Goal: Use online tool/utility: Utilize a website feature to perform a specific function

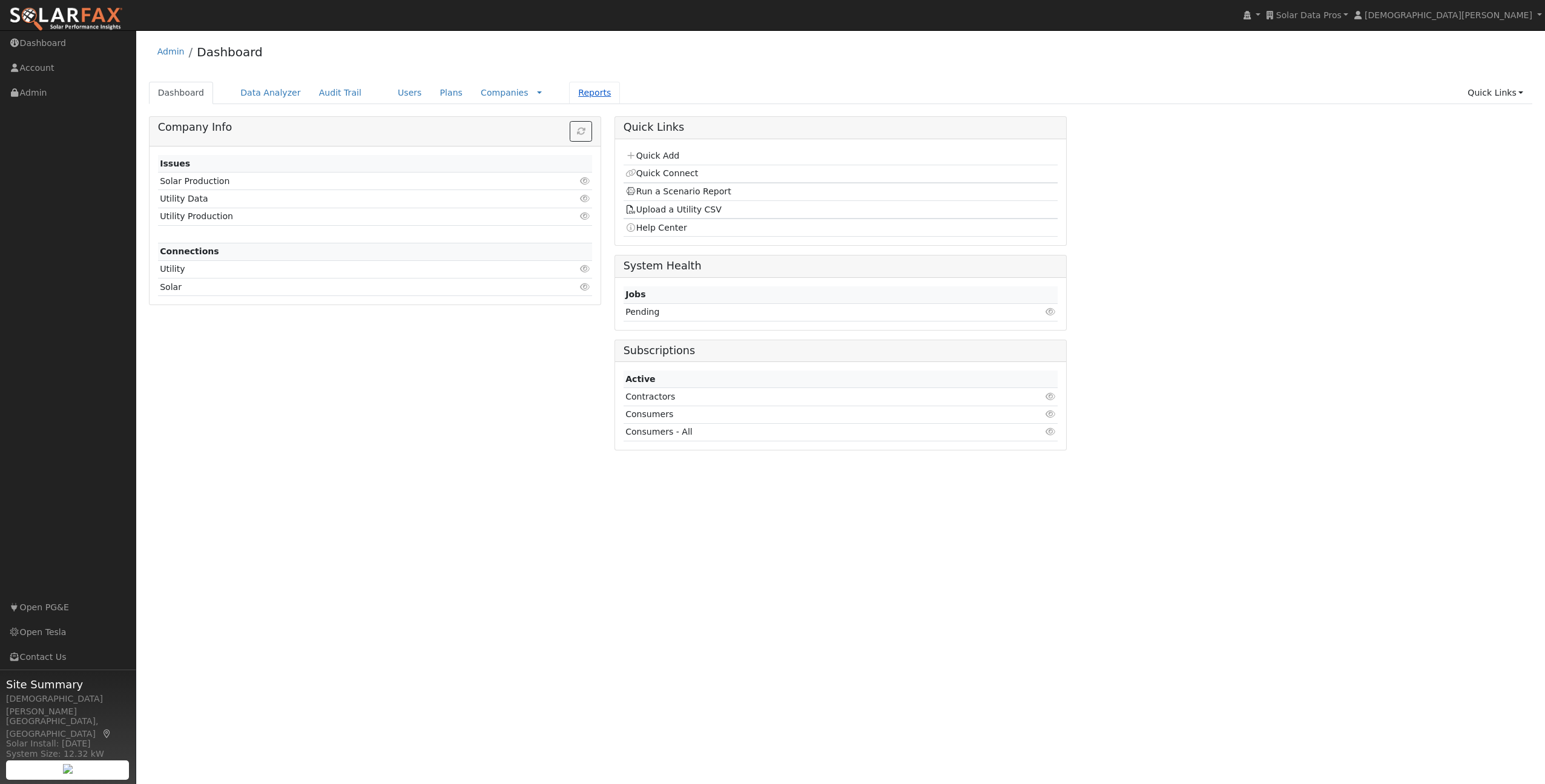
click at [570, 92] on link "Reports" at bounding box center [594, 93] width 51 height 23
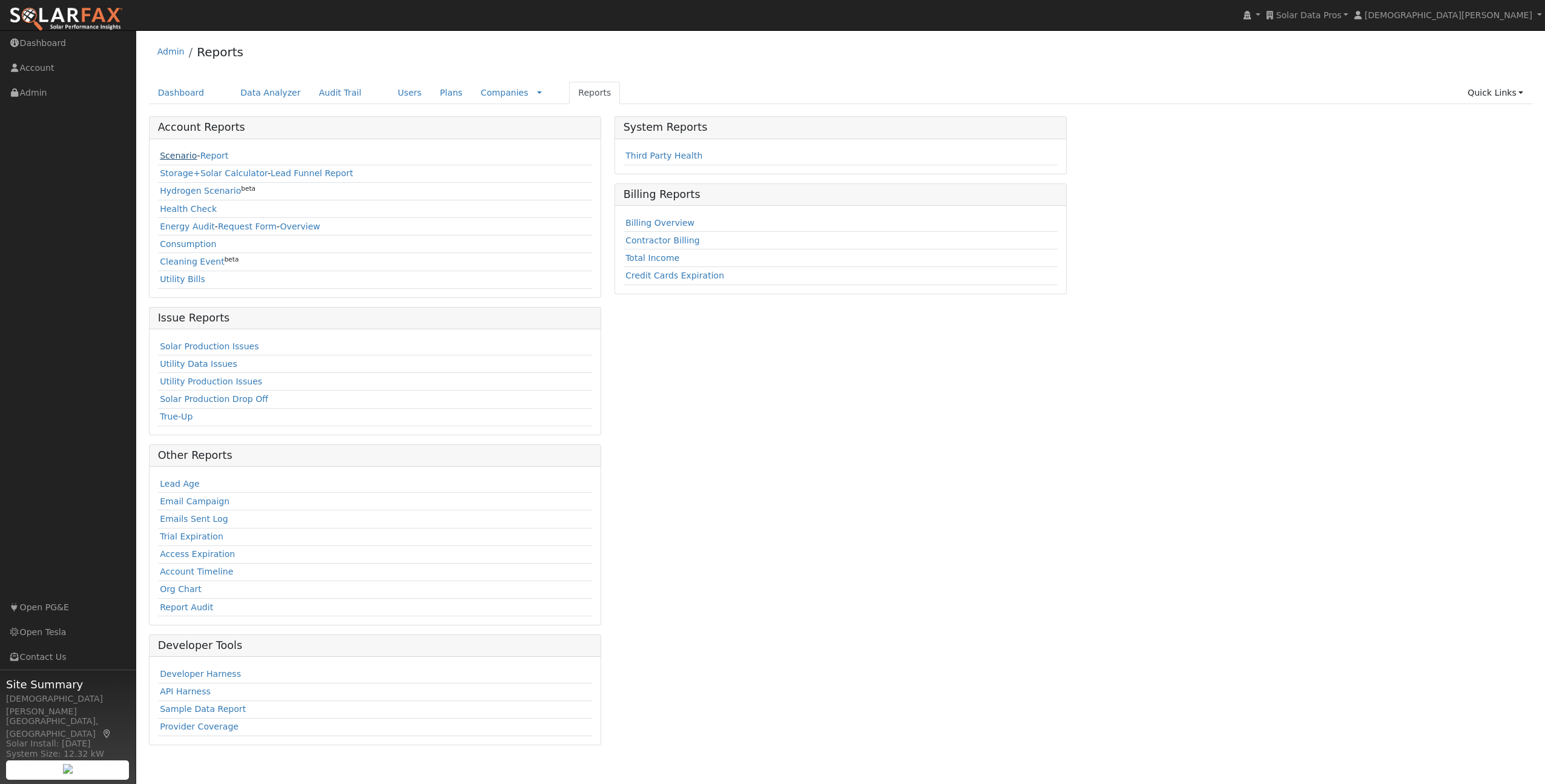
click at [184, 157] on link "Scenario" at bounding box center [178, 155] width 37 height 10
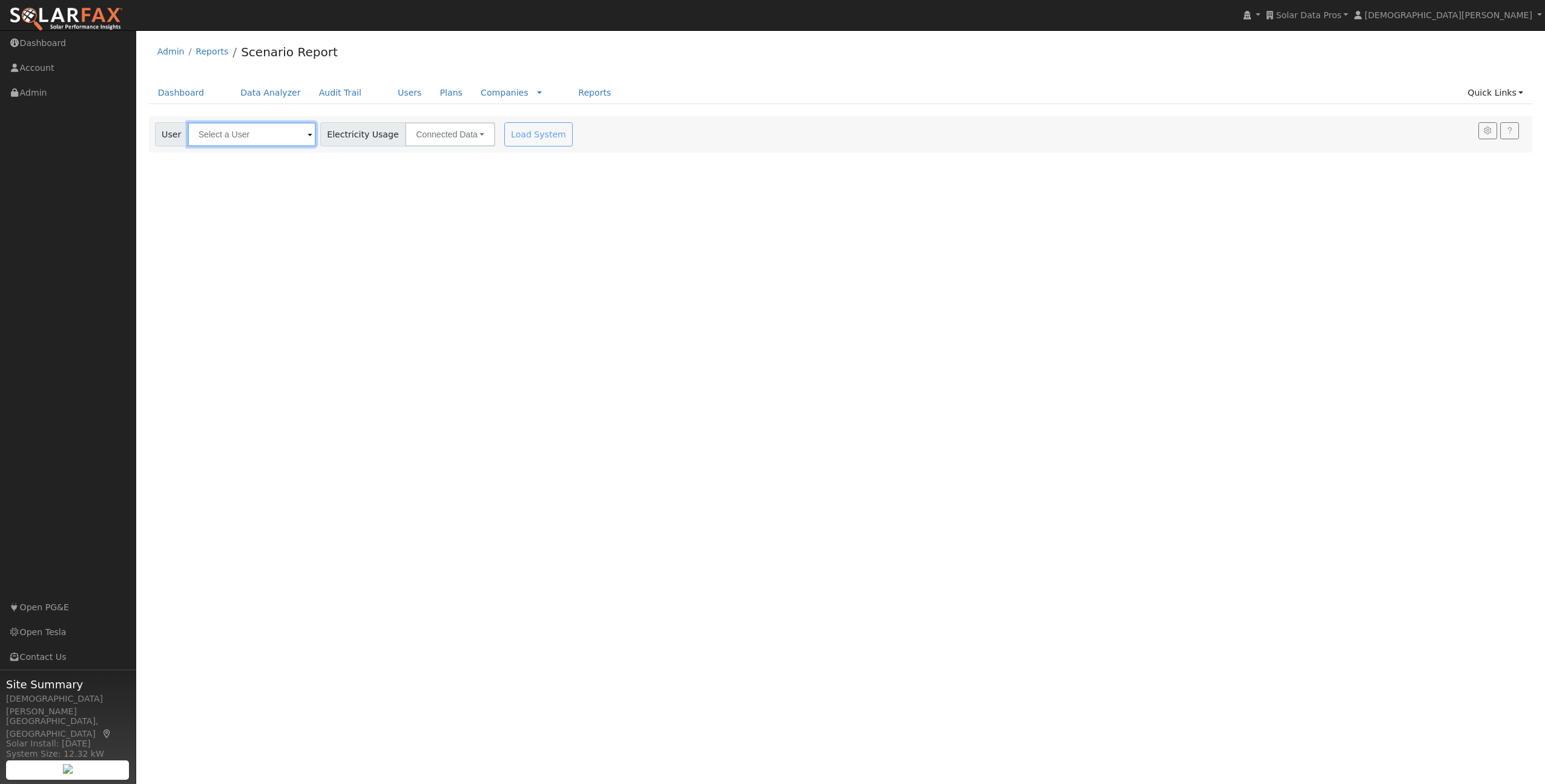
click at [267, 135] on input "text" at bounding box center [252, 135] width 128 height 24
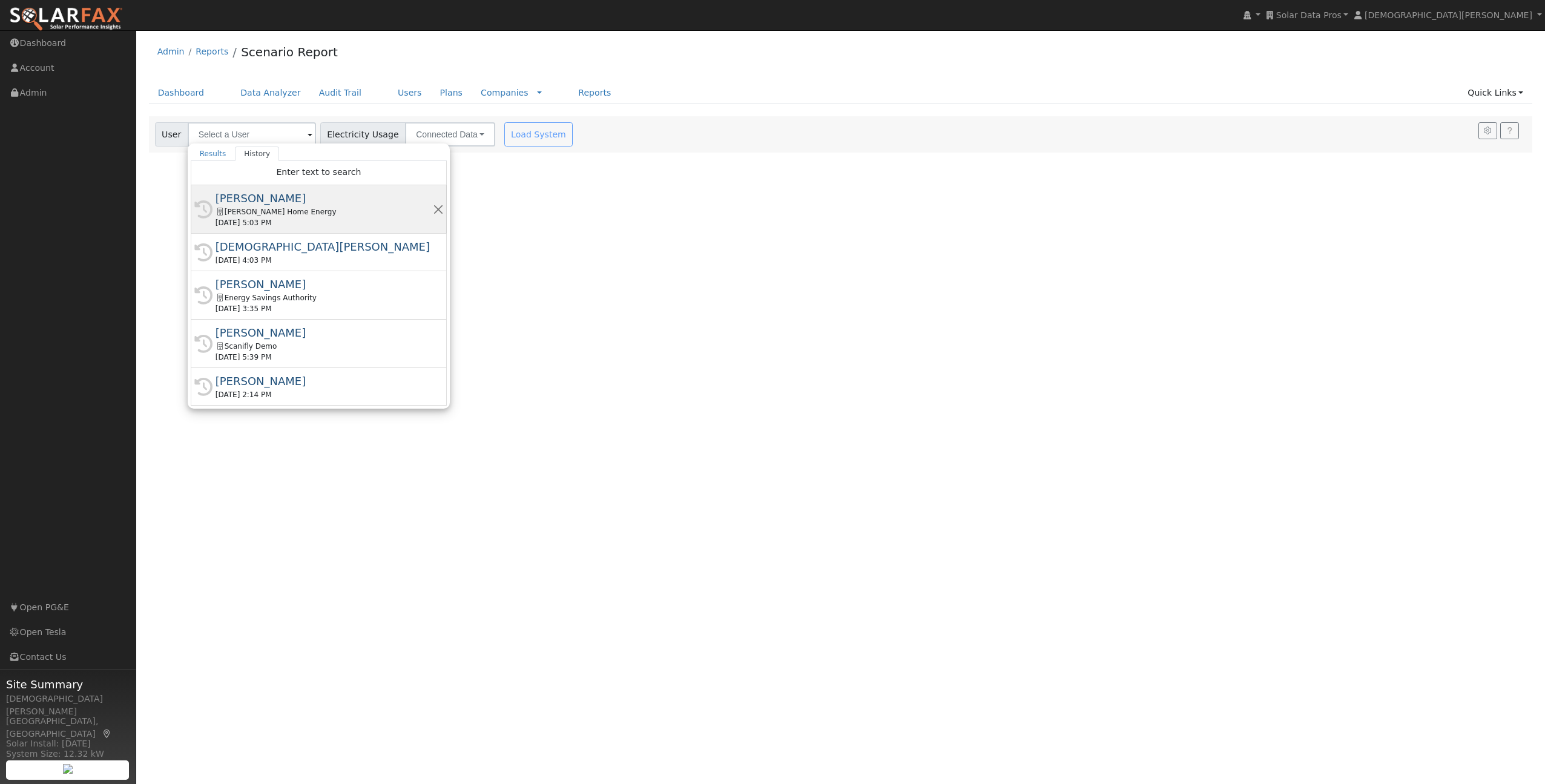
click at [271, 214] on div "[PERSON_NAME] Home Energy" at bounding box center [324, 212] width 217 height 11
type input "[PERSON_NAME]"
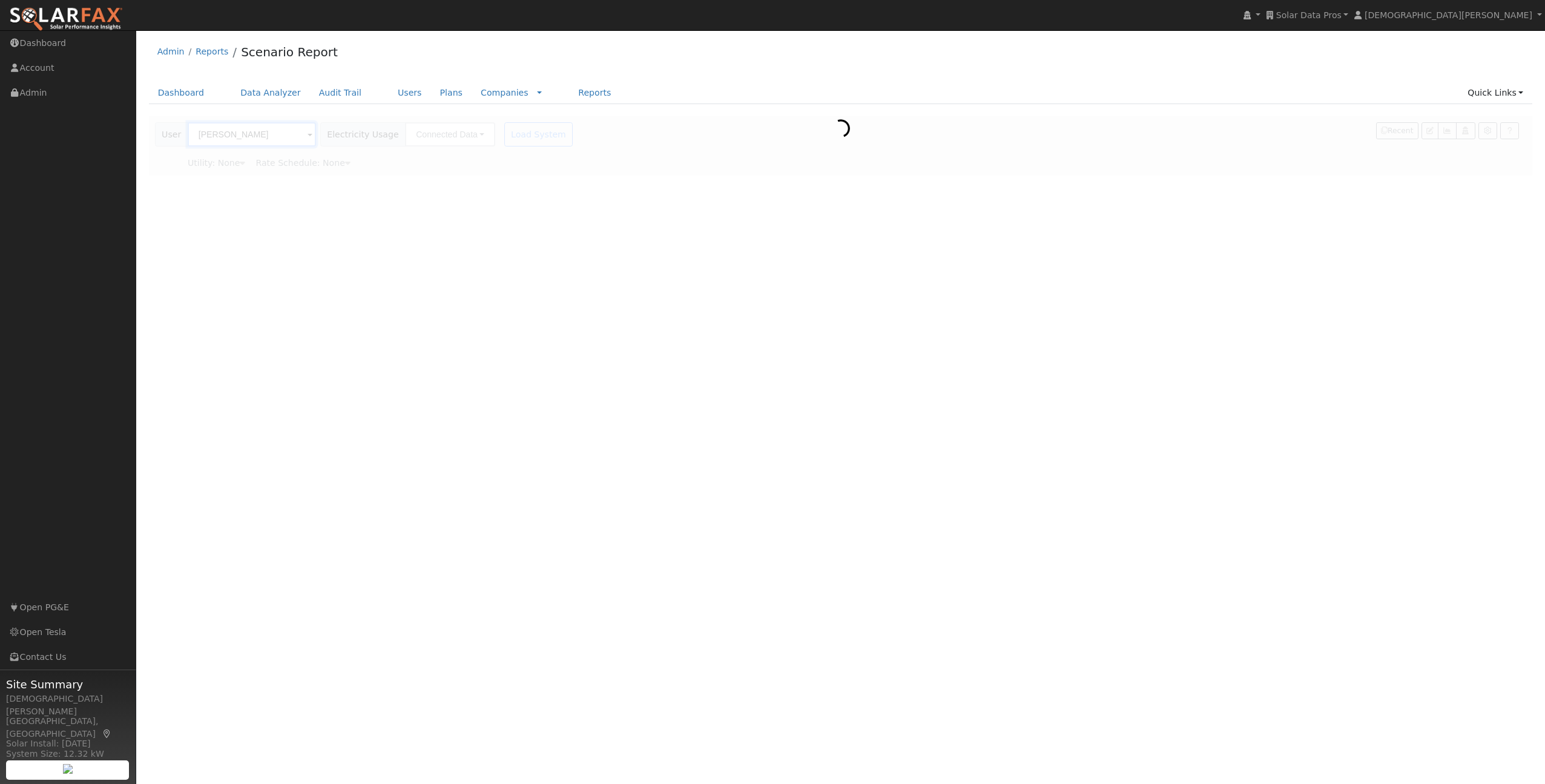
type input "San Diego Gas & Electric"
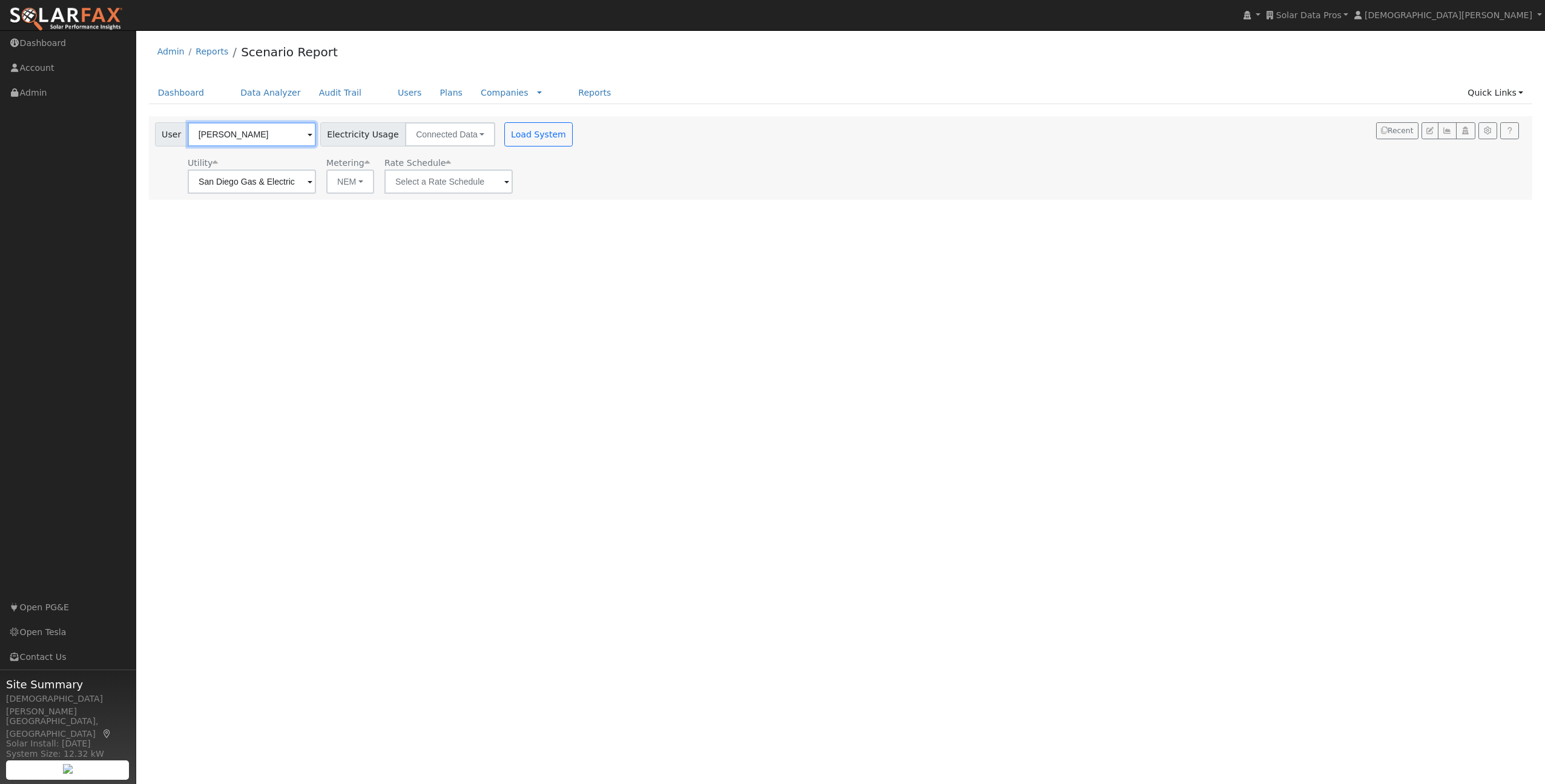
click at [246, 134] on input "[PERSON_NAME]" at bounding box center [252, 135] width 128 height 24
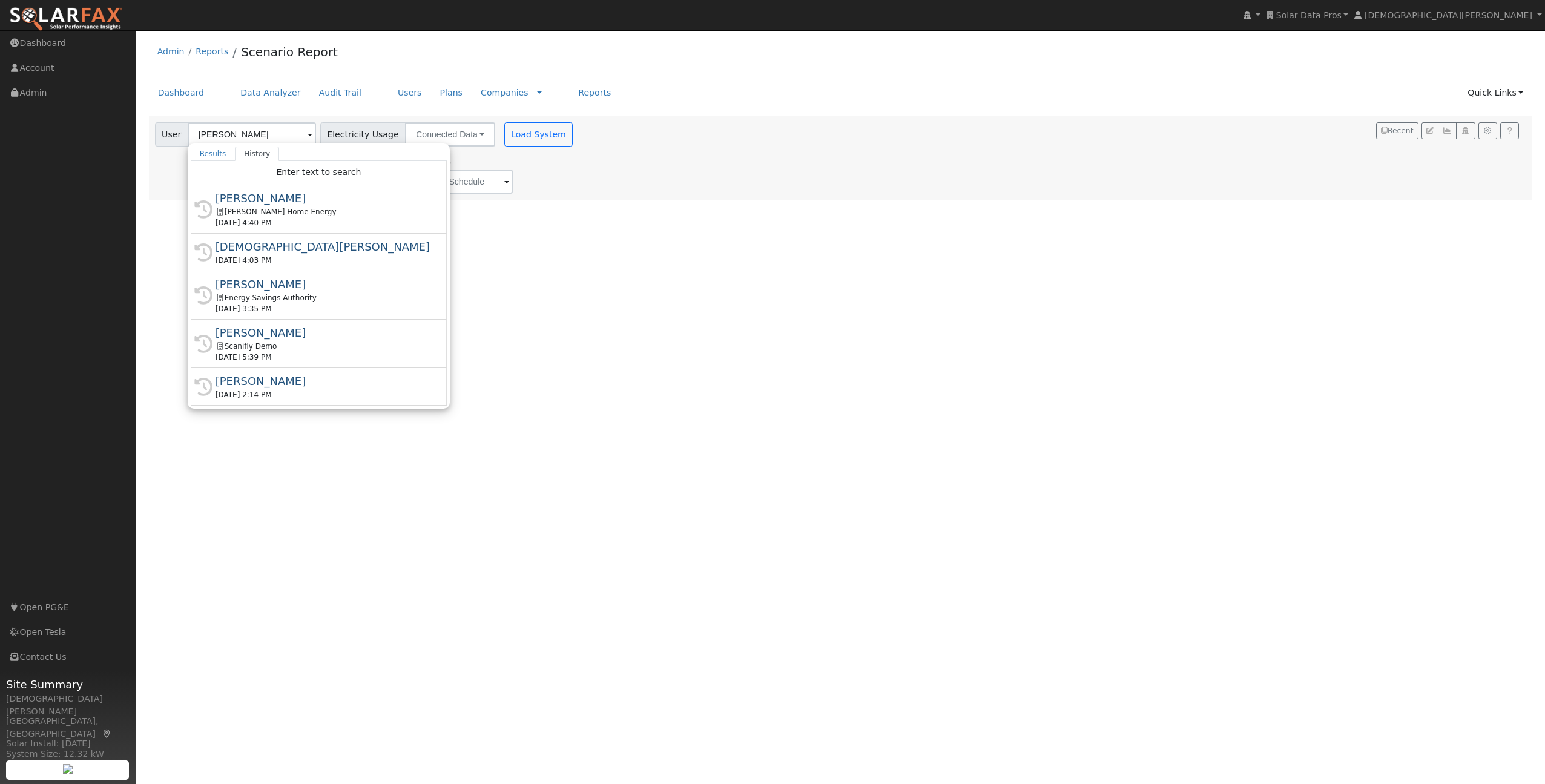
click at [563, 216] on div "User Profile First name Last name Email Email Notifications No Emails No Emails…" at bounding box center [840, 407] width 1409 height 754
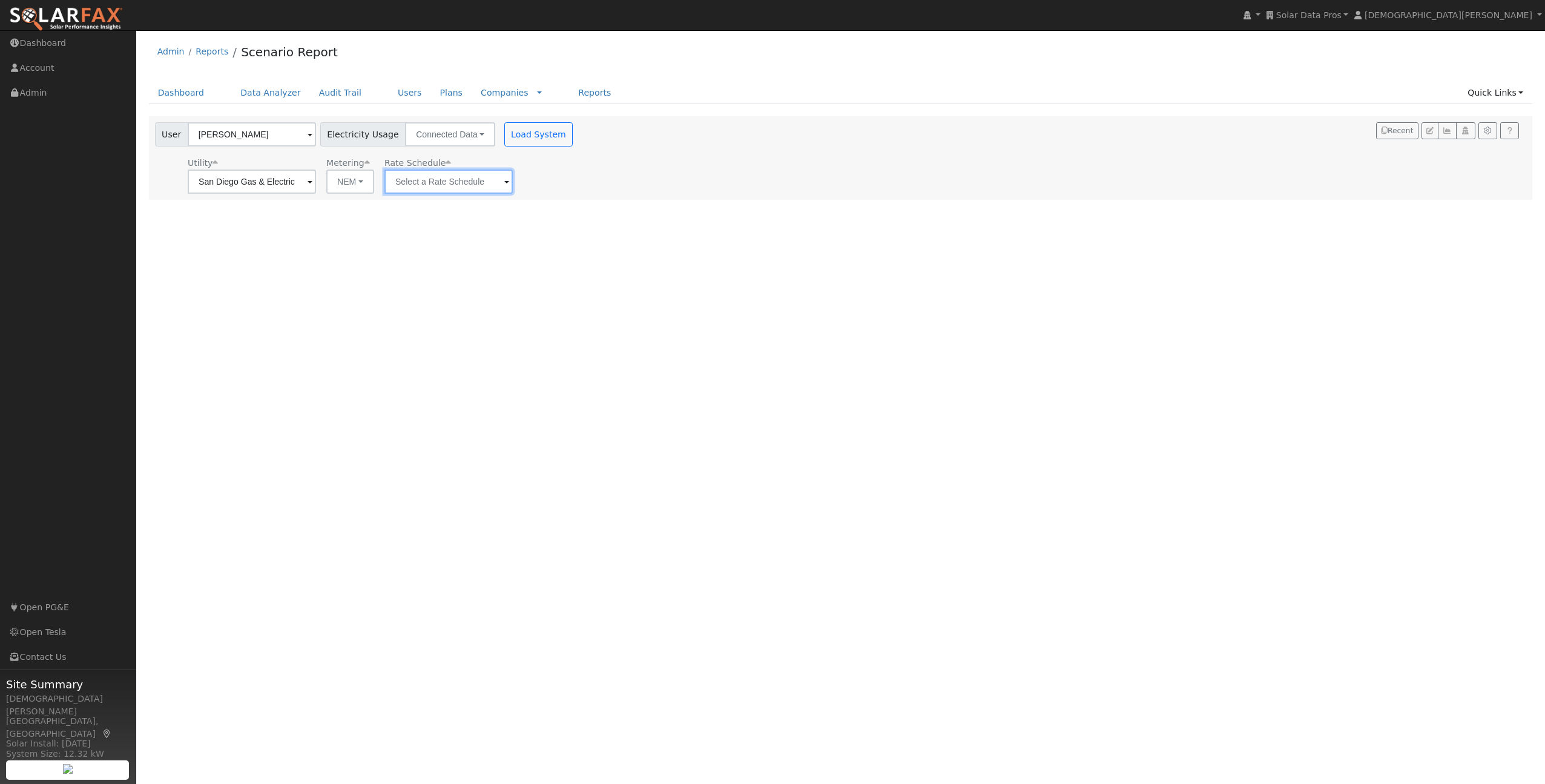
click at [427, 181] on input "text" at bounding box center [449, 182] width 128 height 24
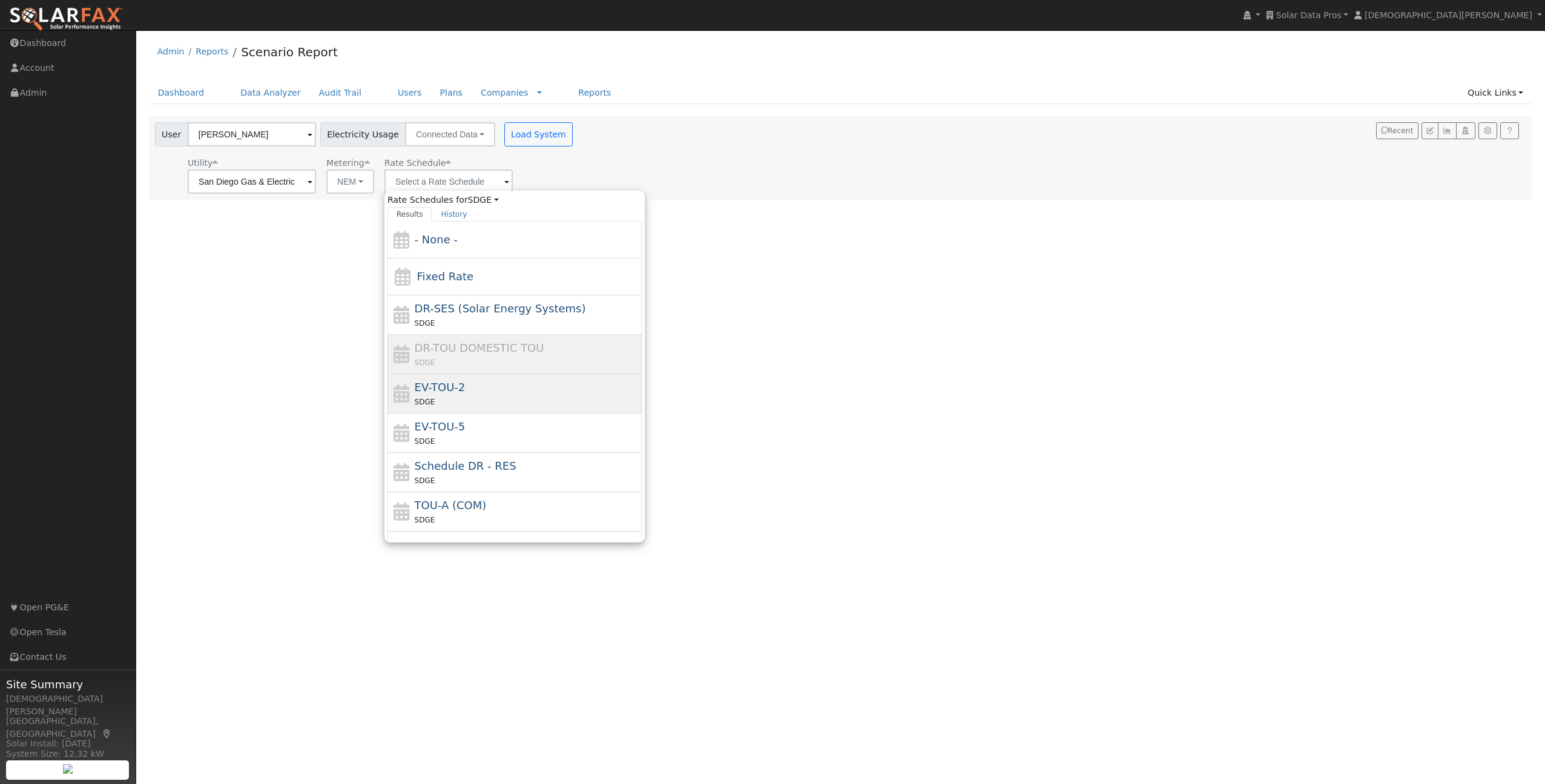
click at [446, 395] on div "SDGE" at bounding box center [527, 401] width 224 height 13
type input "EV-TOU-2"
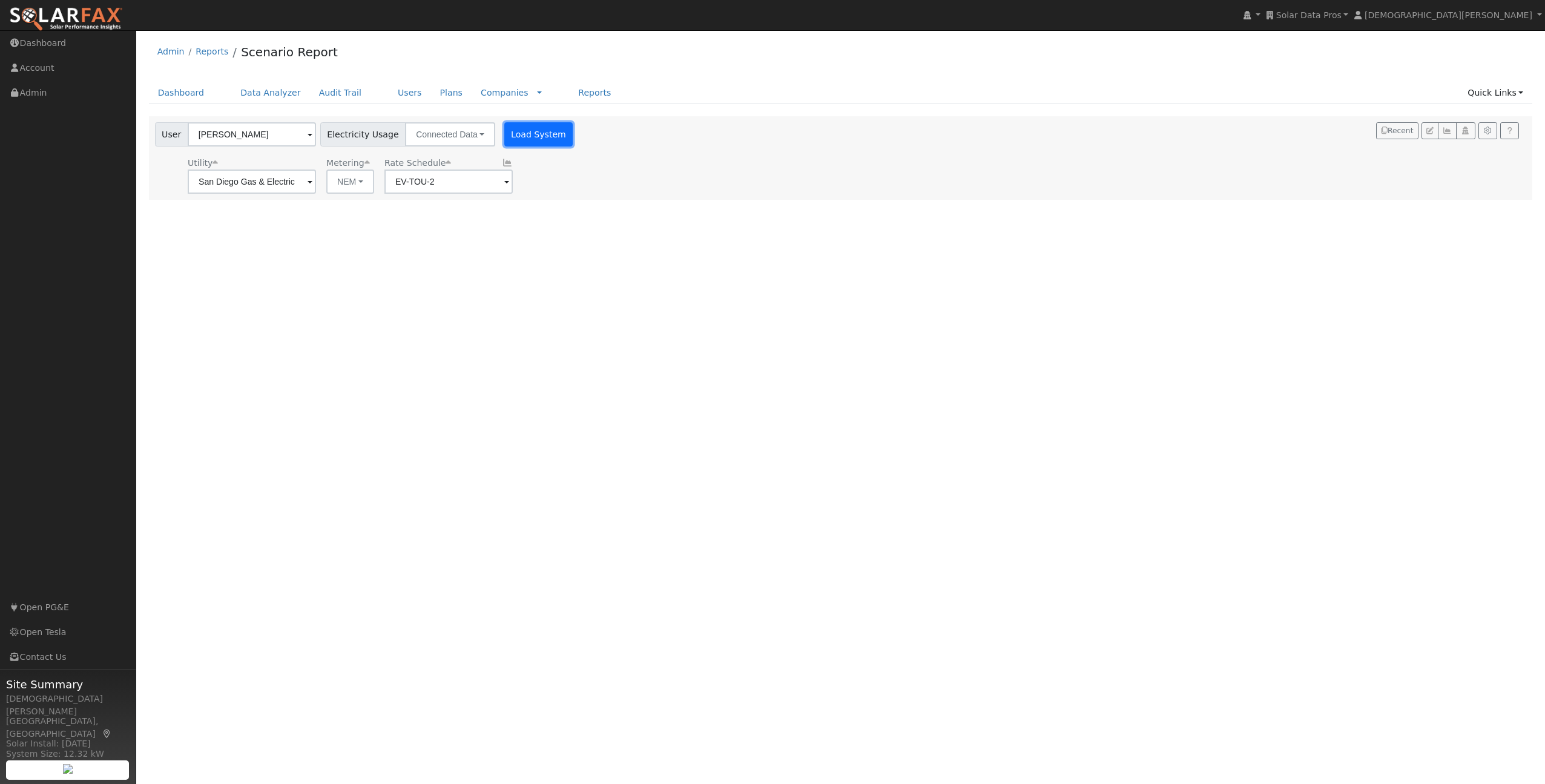
click at [526, 136] on button "Load System" at bounding box center [538, 135] width 69 height 24
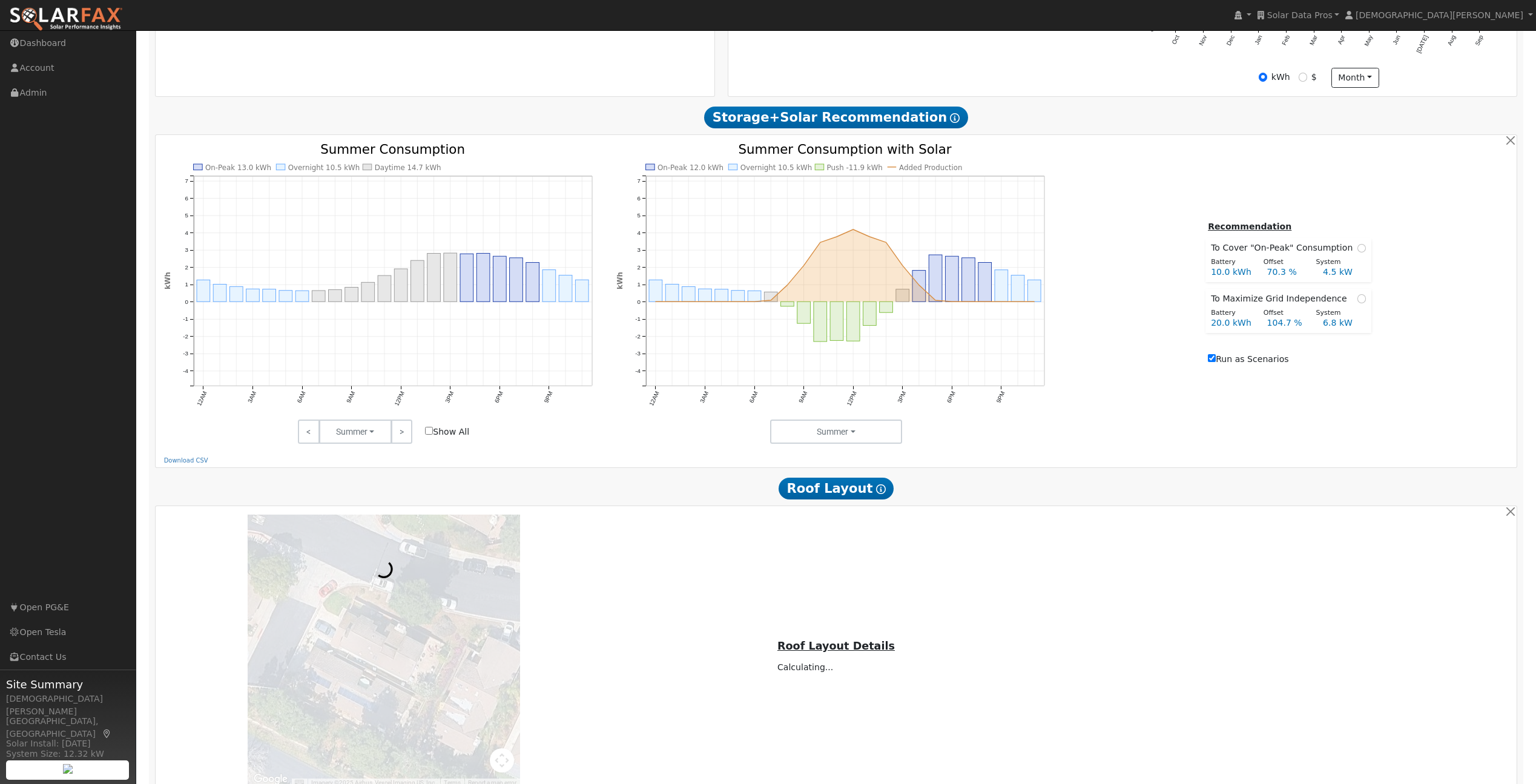
scroll to position [625, 0]
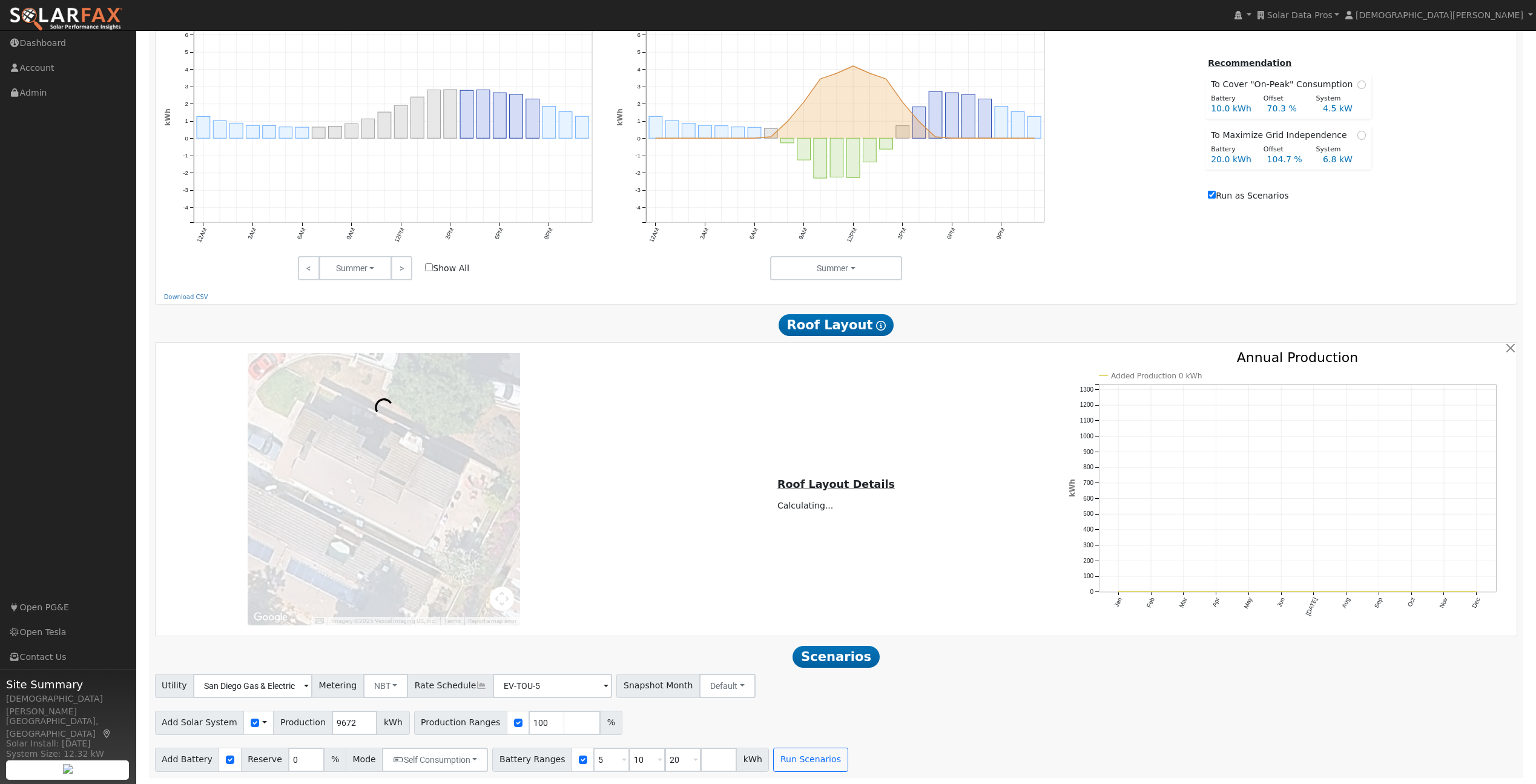
click at [808, 780] on div "User Profile First name Last name Email Email Notifications No Emails No Emails…" at bounding box center [836, 97] width 1400 height 1374
click at [807, 770] on button "Run Scenarios" at bounding box center [810, 760] width 74 height 24
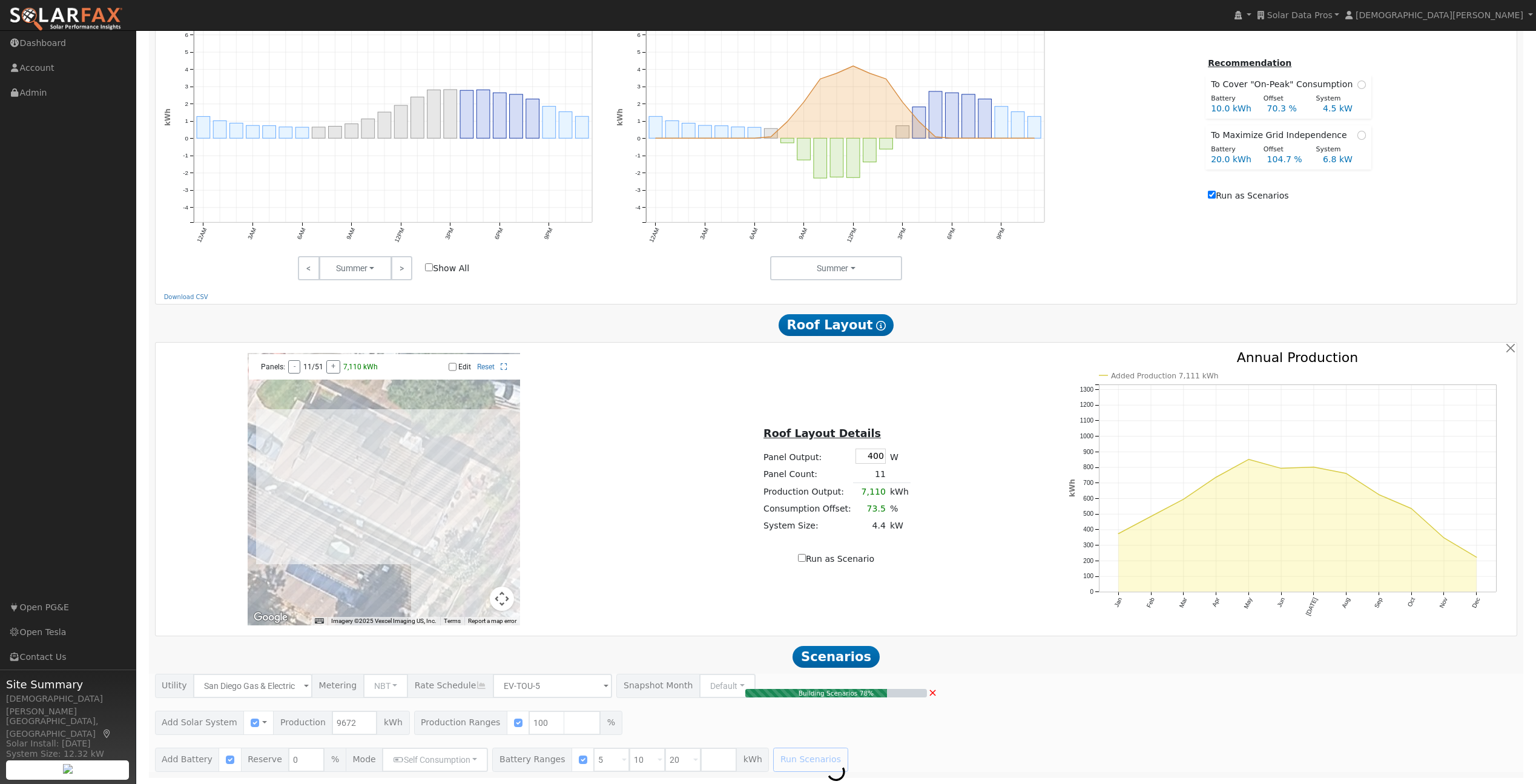
type input "6.4"
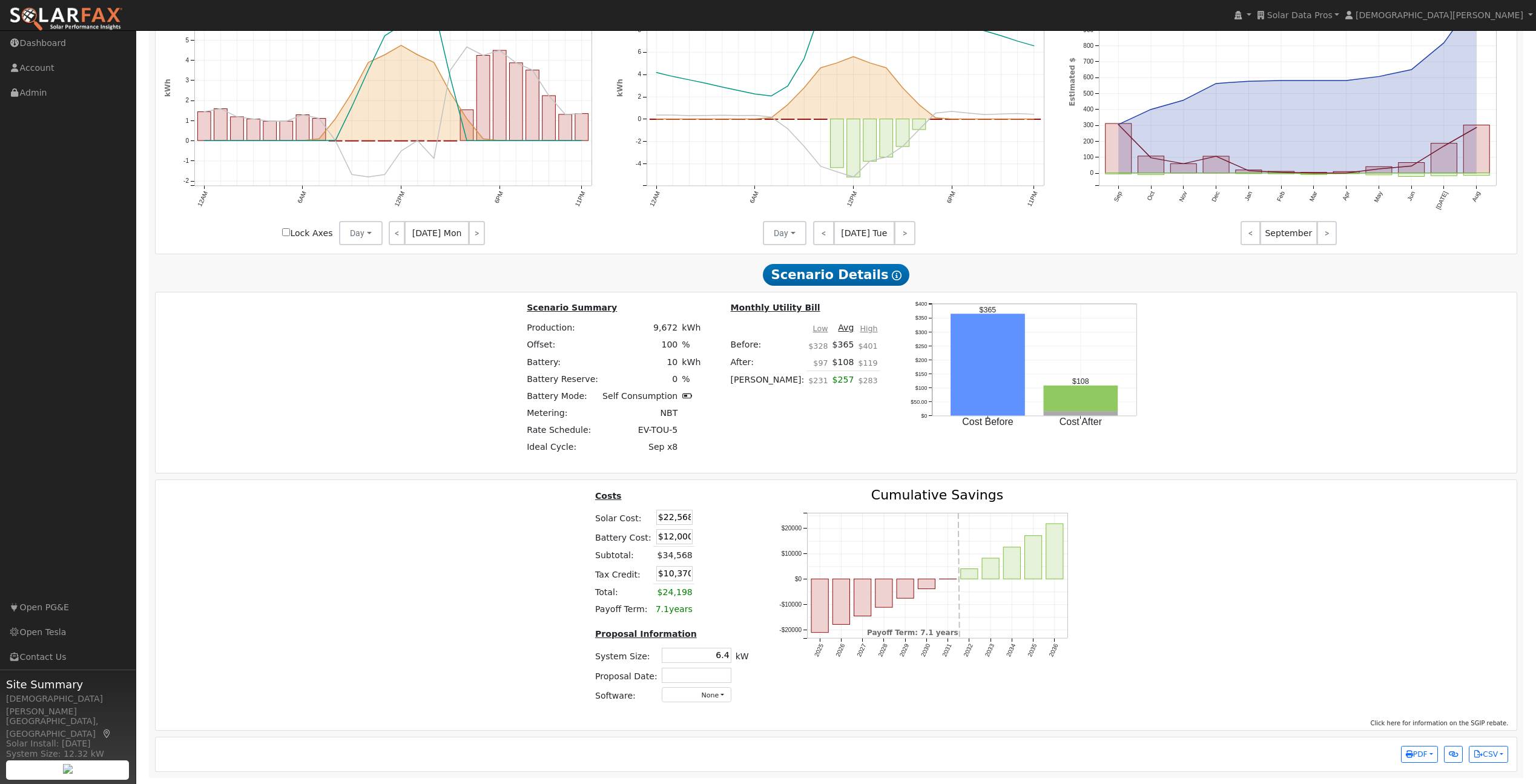
scroll to position [1423, 0]
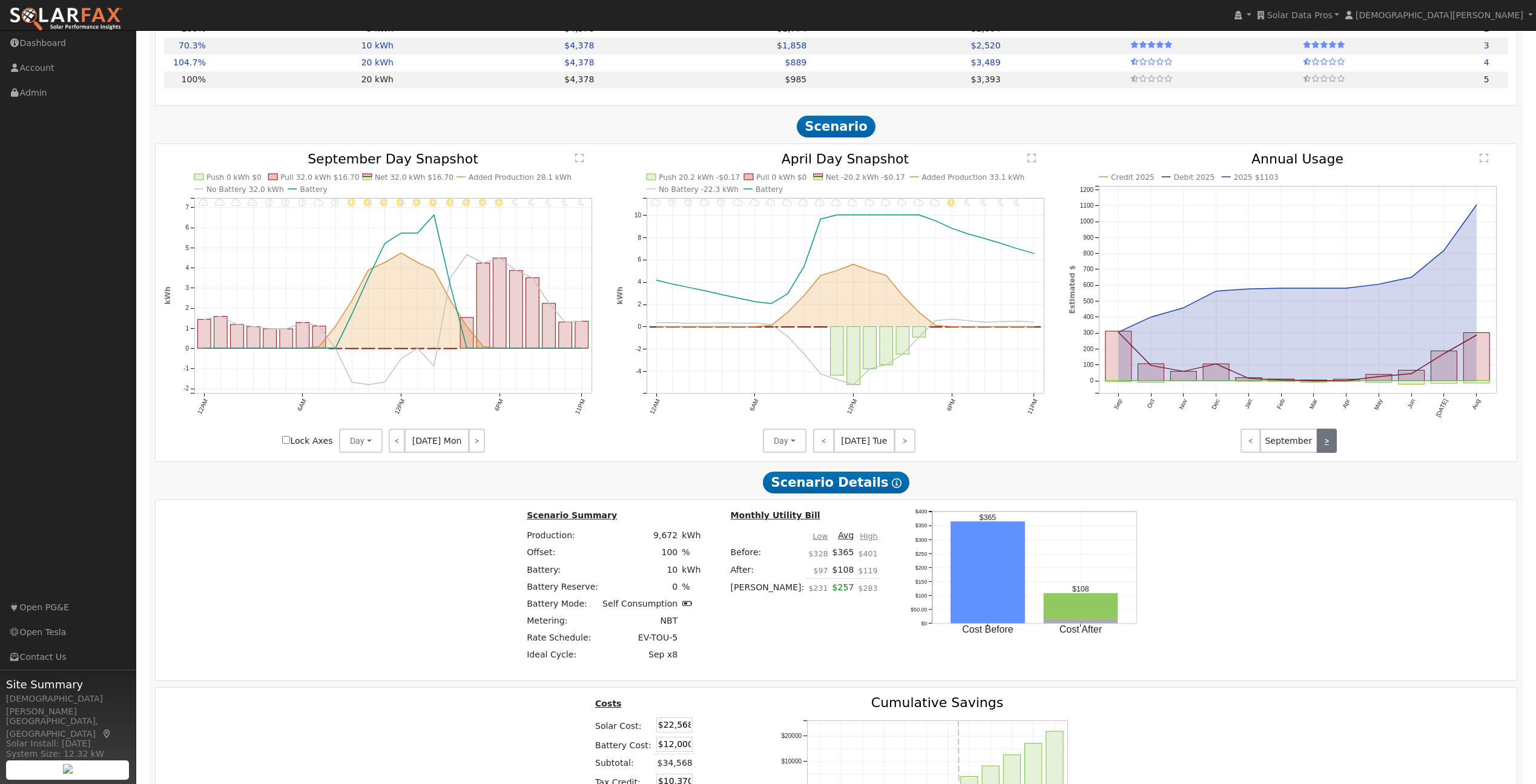
click at [1321, 448] on link ">" at bounding box center [1327, 441] width 20 height 24
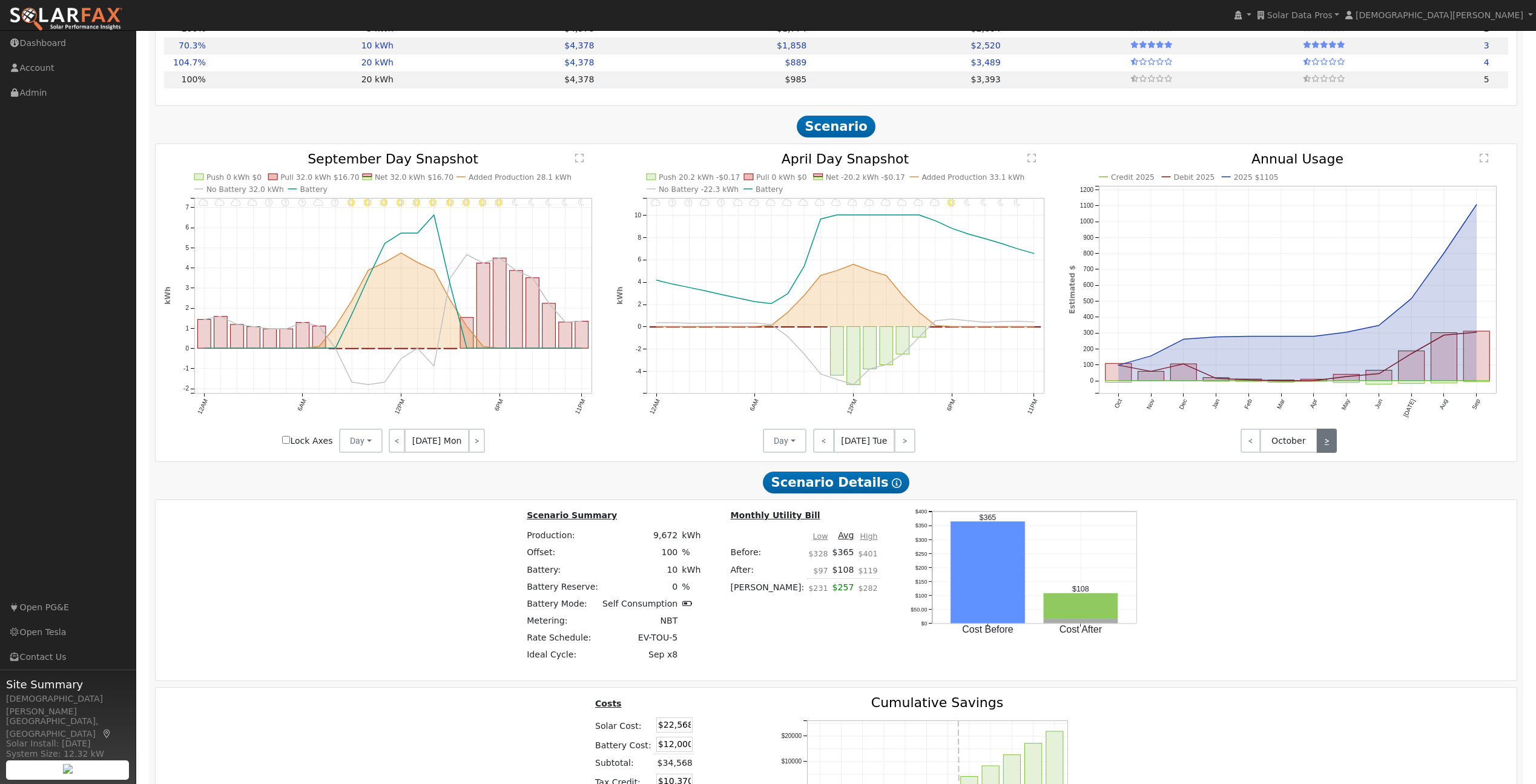
click at [1329, 445] on link ">" at bounding box center [1327, 441] width 20 height 24
click at [1328, 449] on link ">" at bounding box center [1327, 441] width 20 height 24
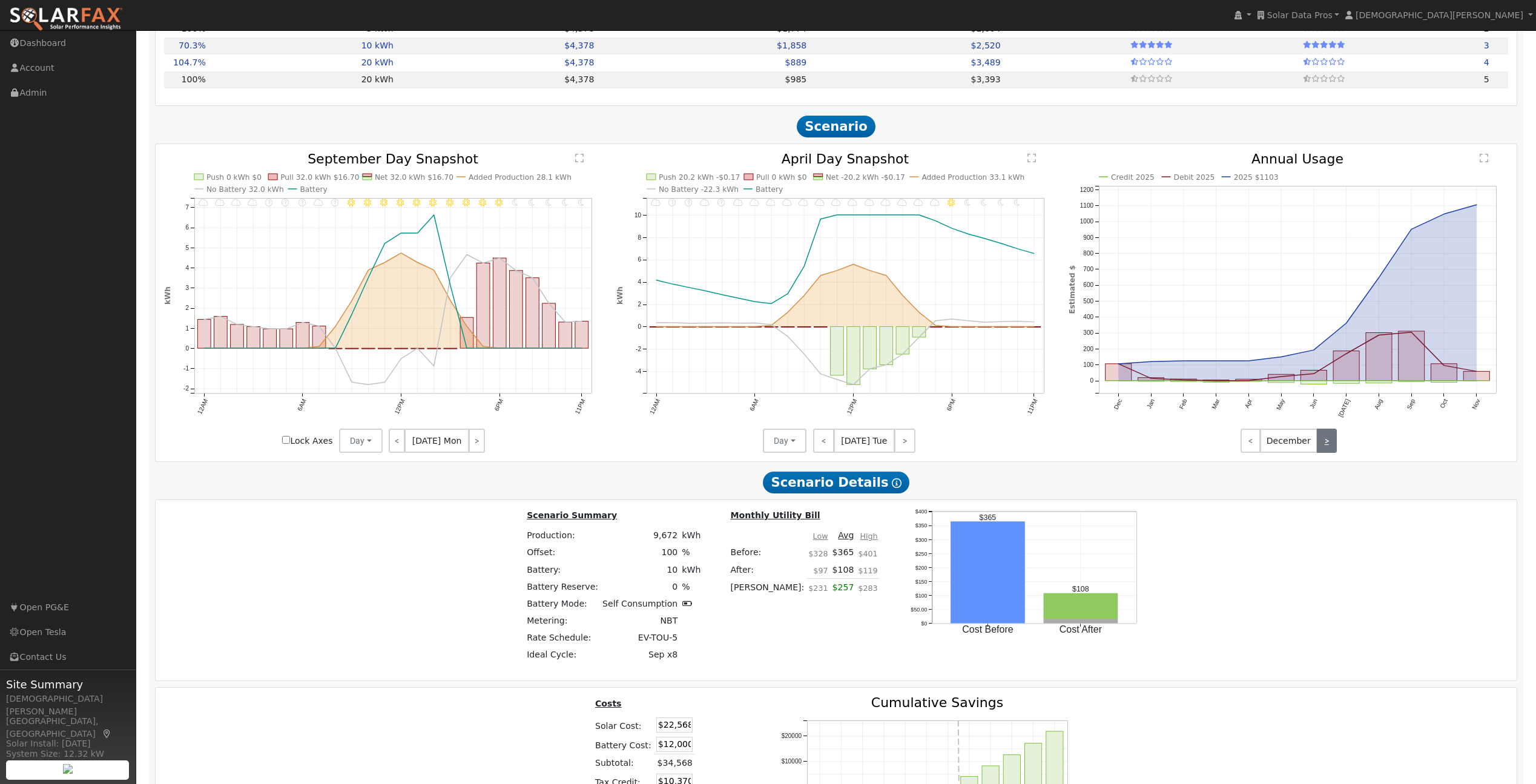
click at [1327, 448] on link ">" at bounding box center [1327, 441] width 20 height 24
click at [1323, 443] on link ">" at bounding box center [1327, 441] width 20 height 24
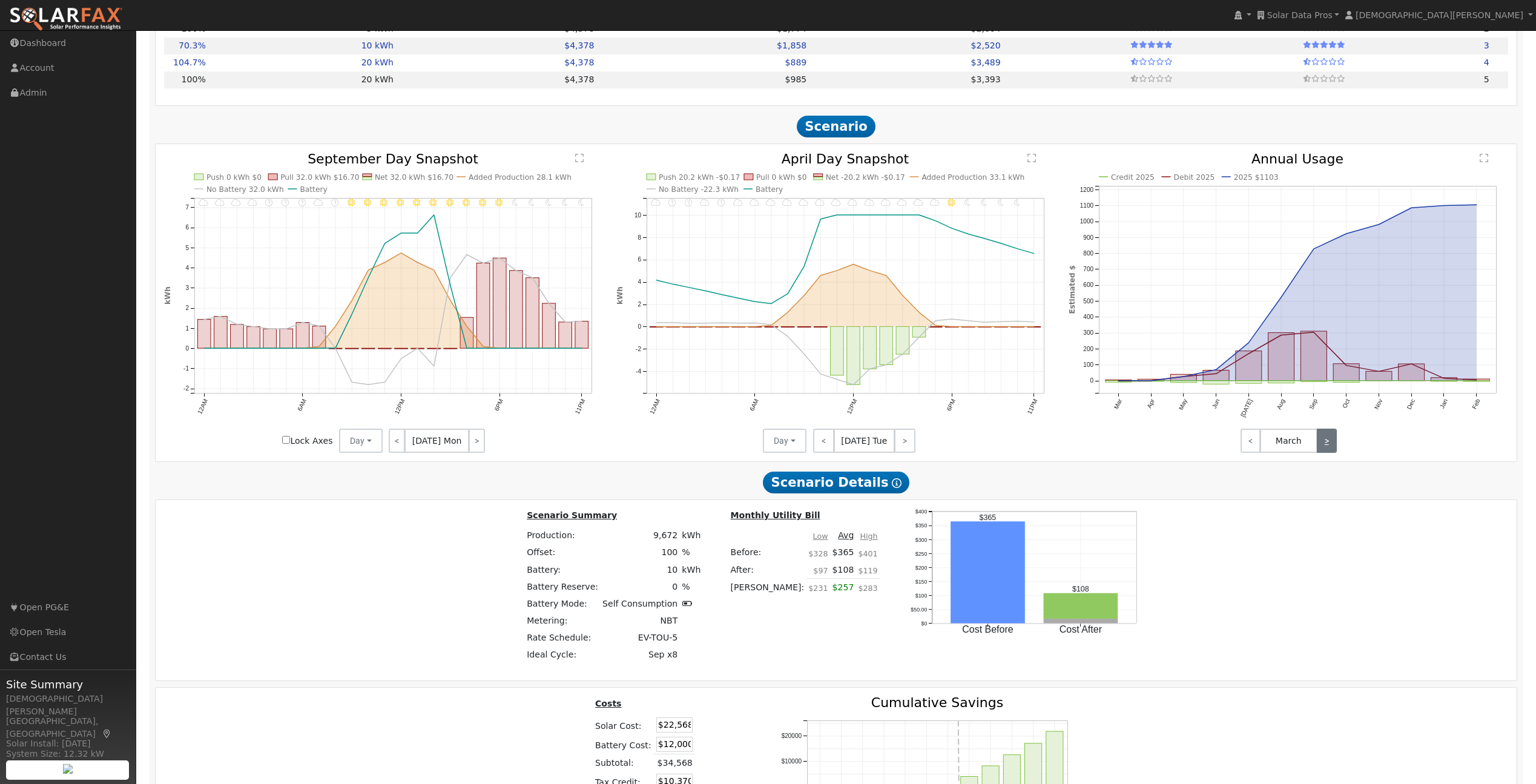
click at [1323, 443] on link ">" at bounding box center [1327, 441] width 20 height 24
click at [1330, 441] on link ">" at bounding box center [1327, 441] width 20 height 24
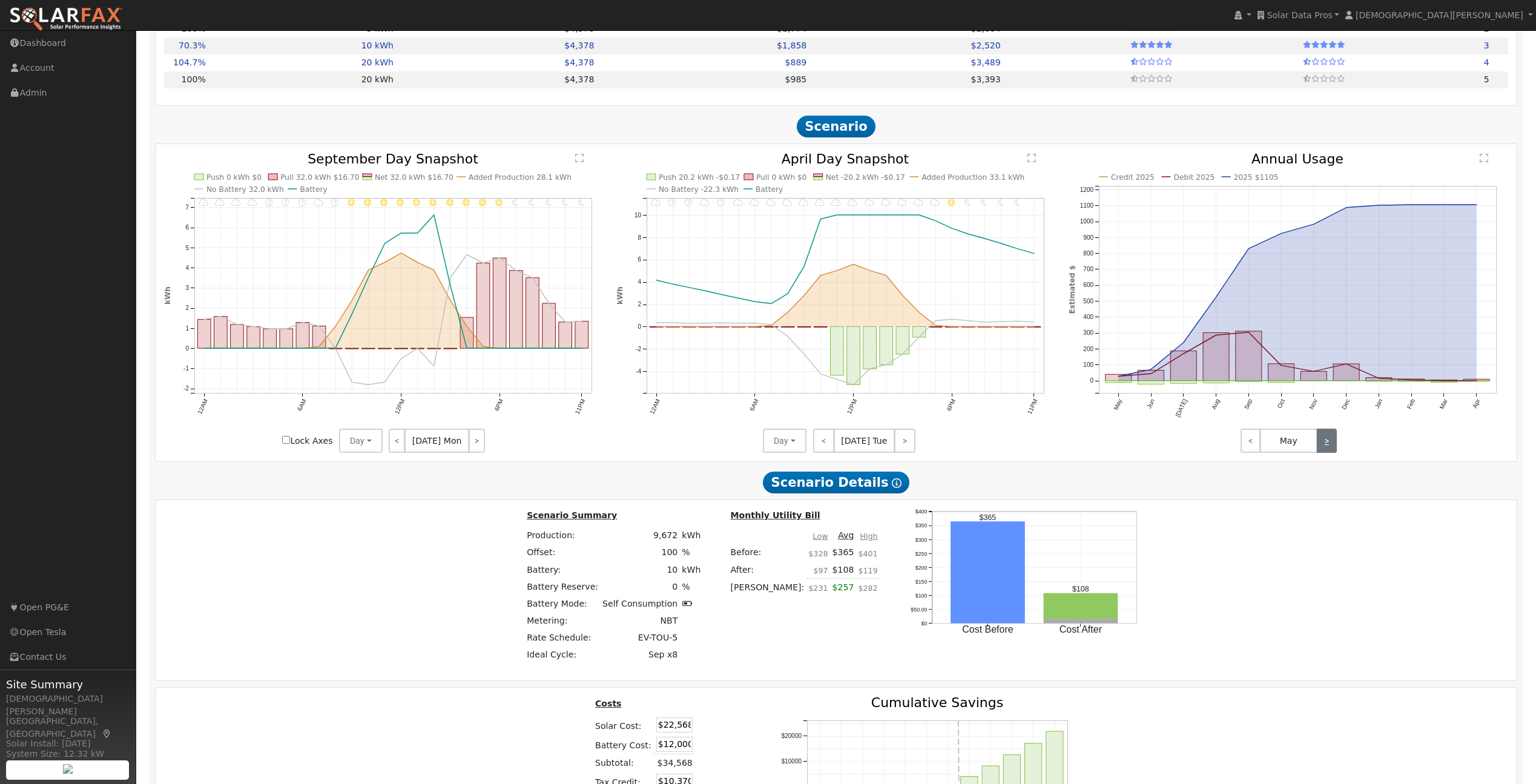
click at [1330, 441] on link ">" at bounding box center [1327, 441] width 20 height 24
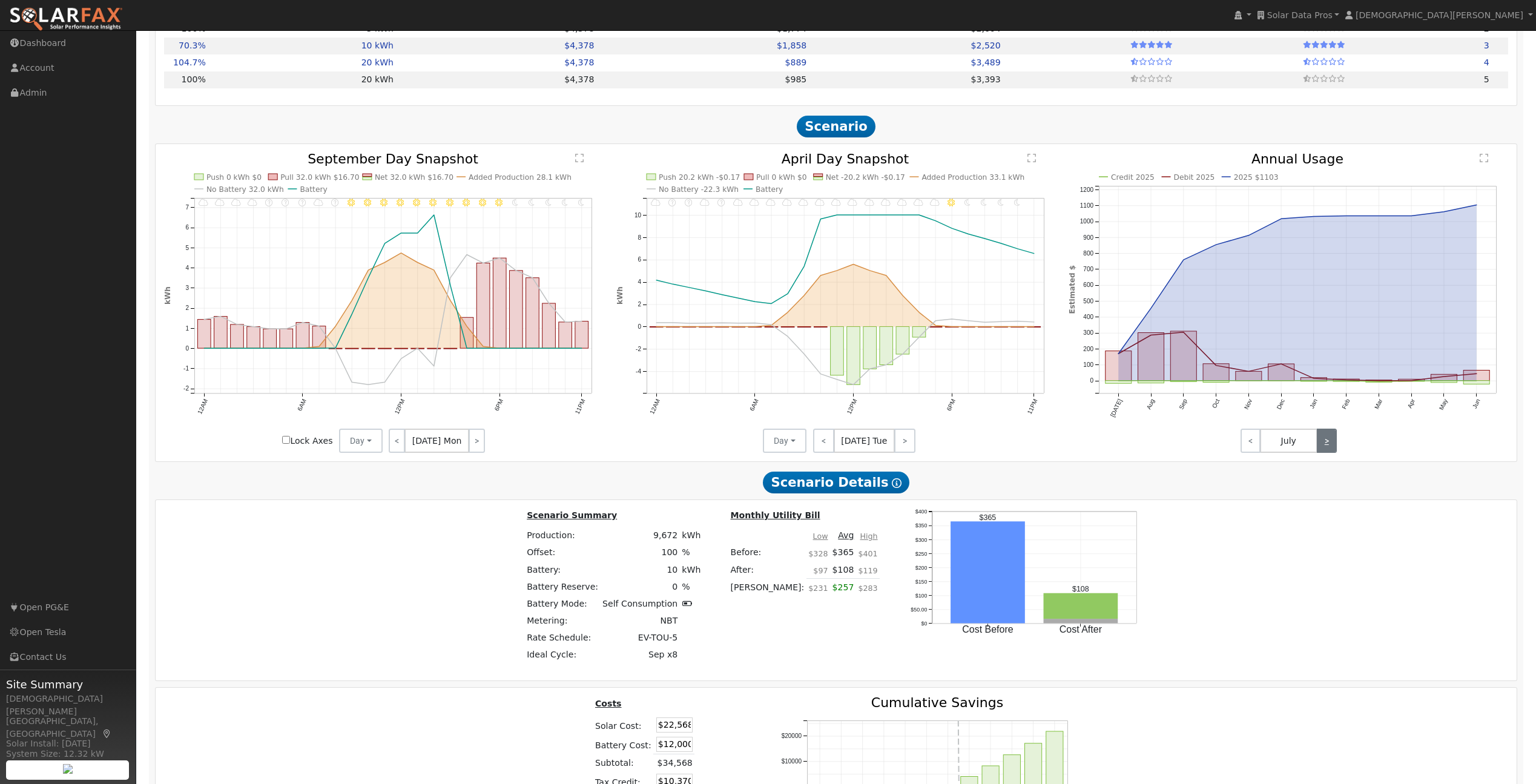
click at [1330, 441] on link ">" at bounding box center [1327, 441] width 20 height 24
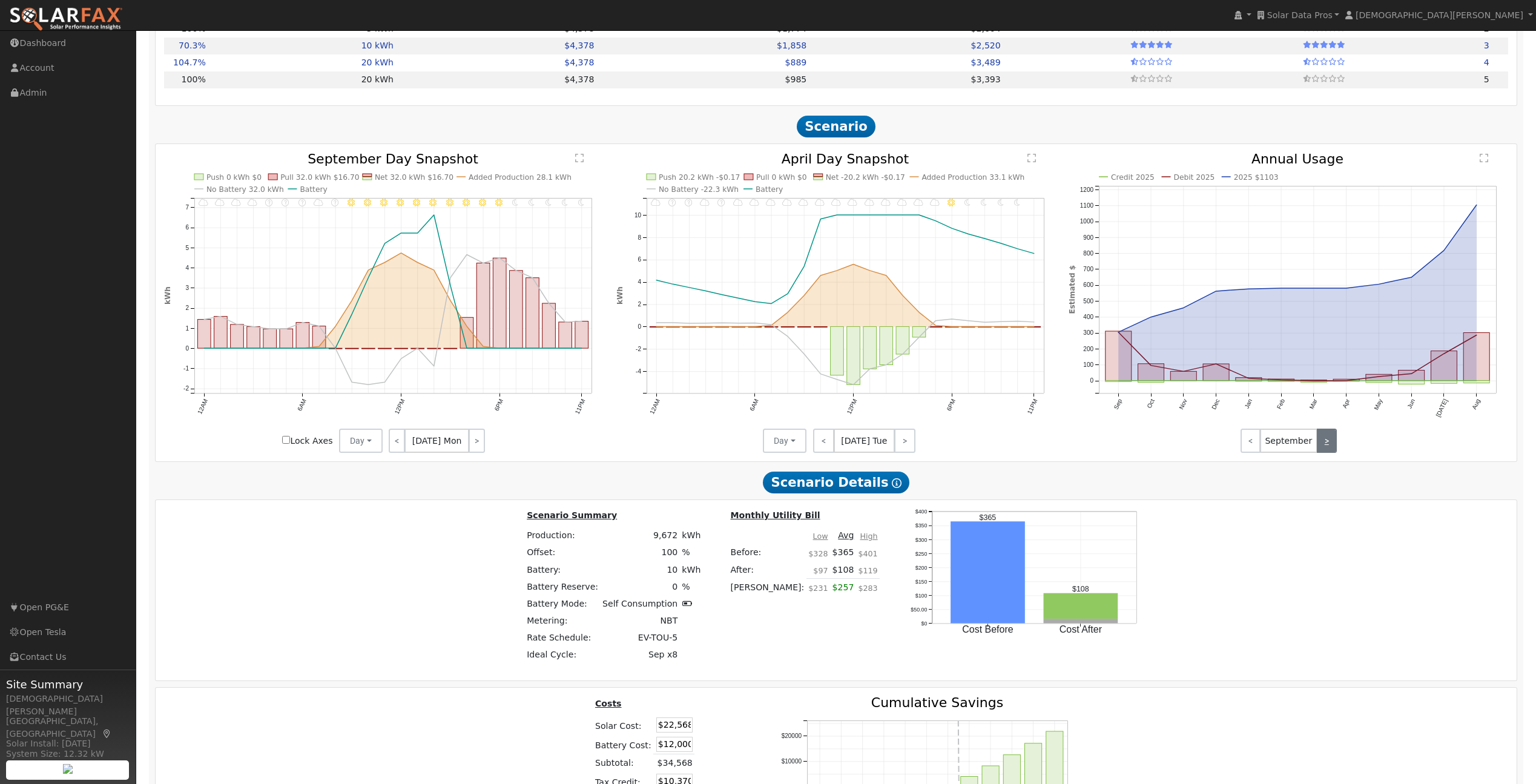
click at [1330, 441] on link ">" at bounding box center [1327, 441] width 20 height 24
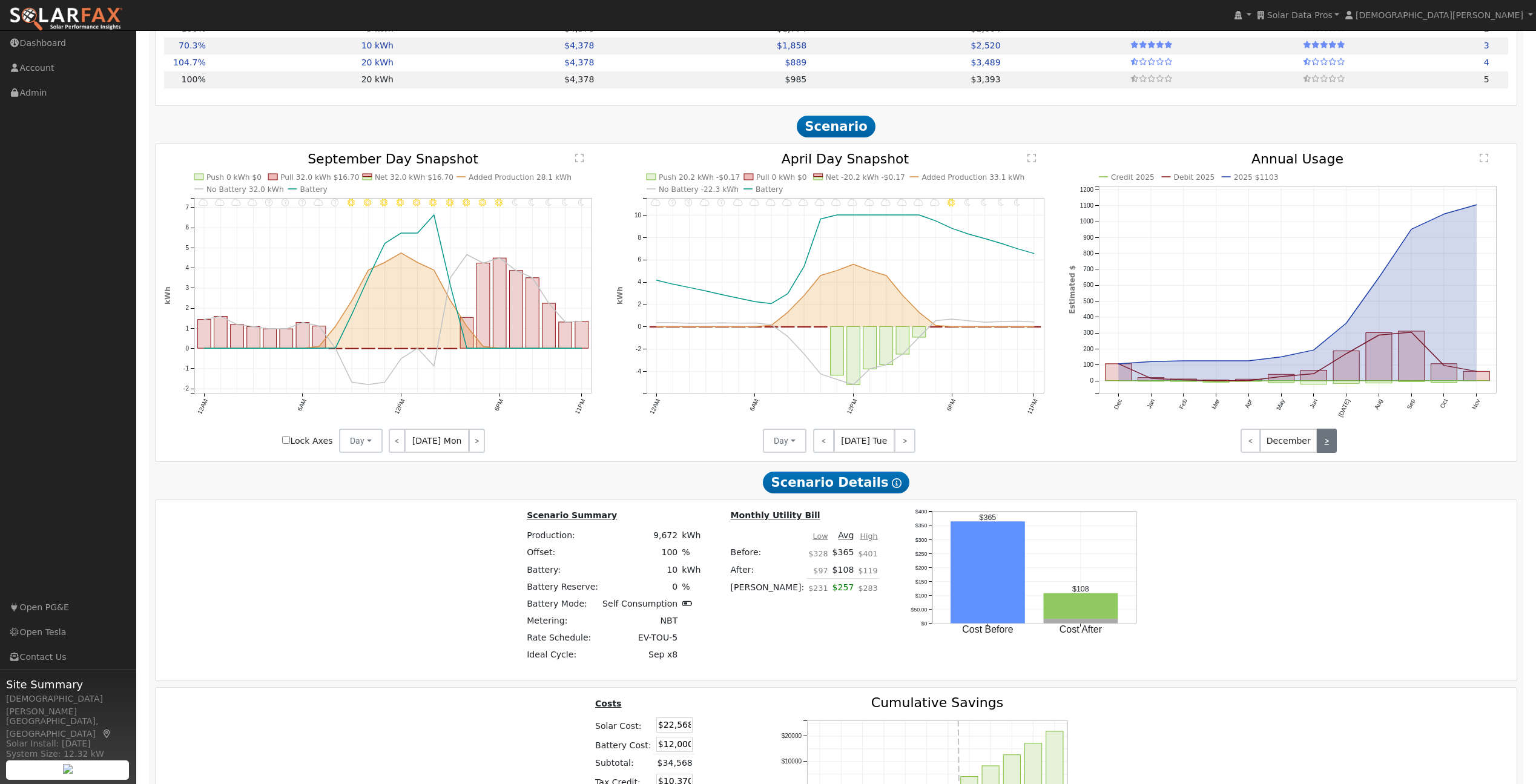
click at [1331, 441] on link ">" at bounding box center [1327, 441] width 20 height 24
click at [1331, 442] on link ">" at bounding box center [1327, 441] width 20 height 24
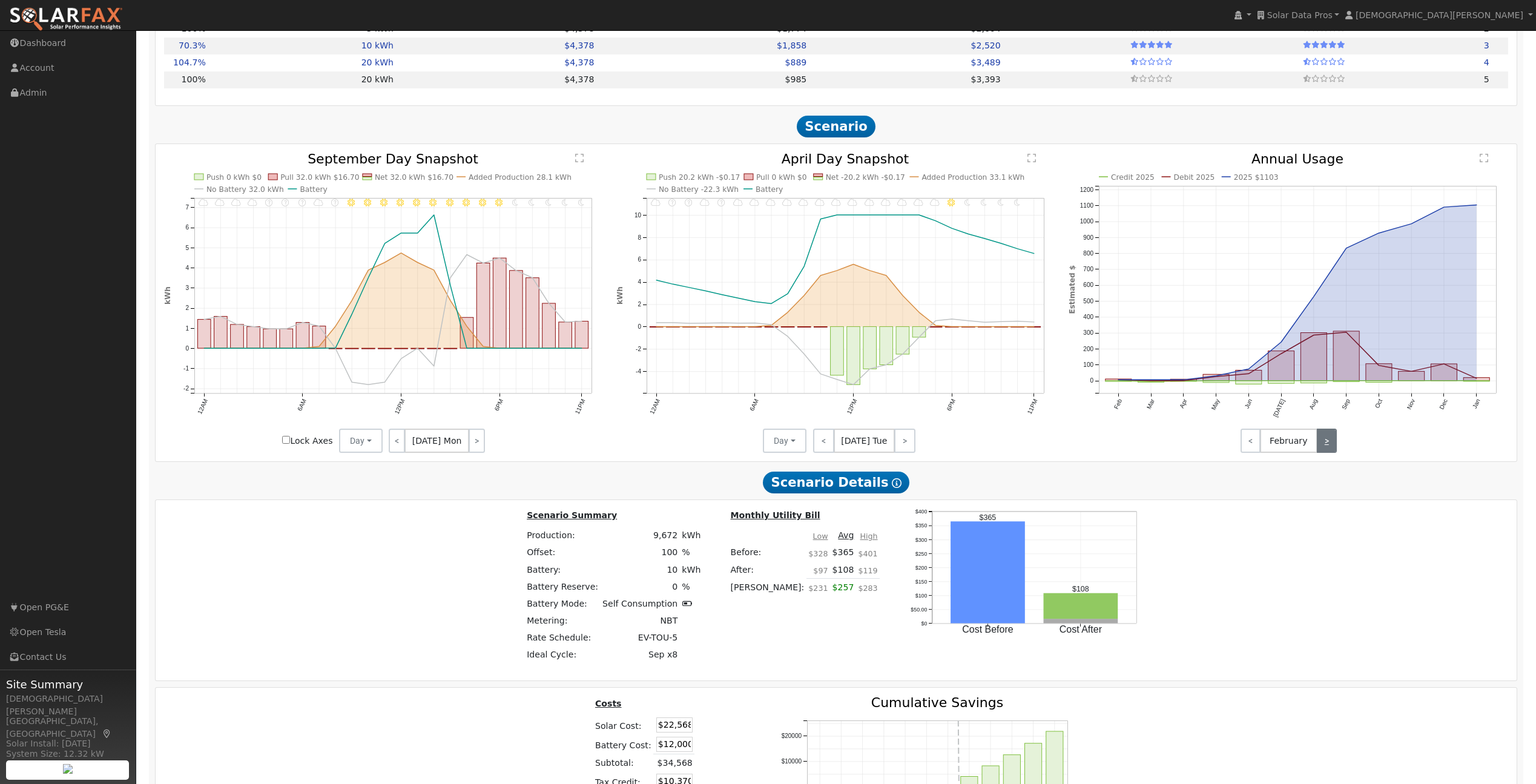
click at [1331, 442] on link ">" at bounding box center [1327, 441] width 20 height 24
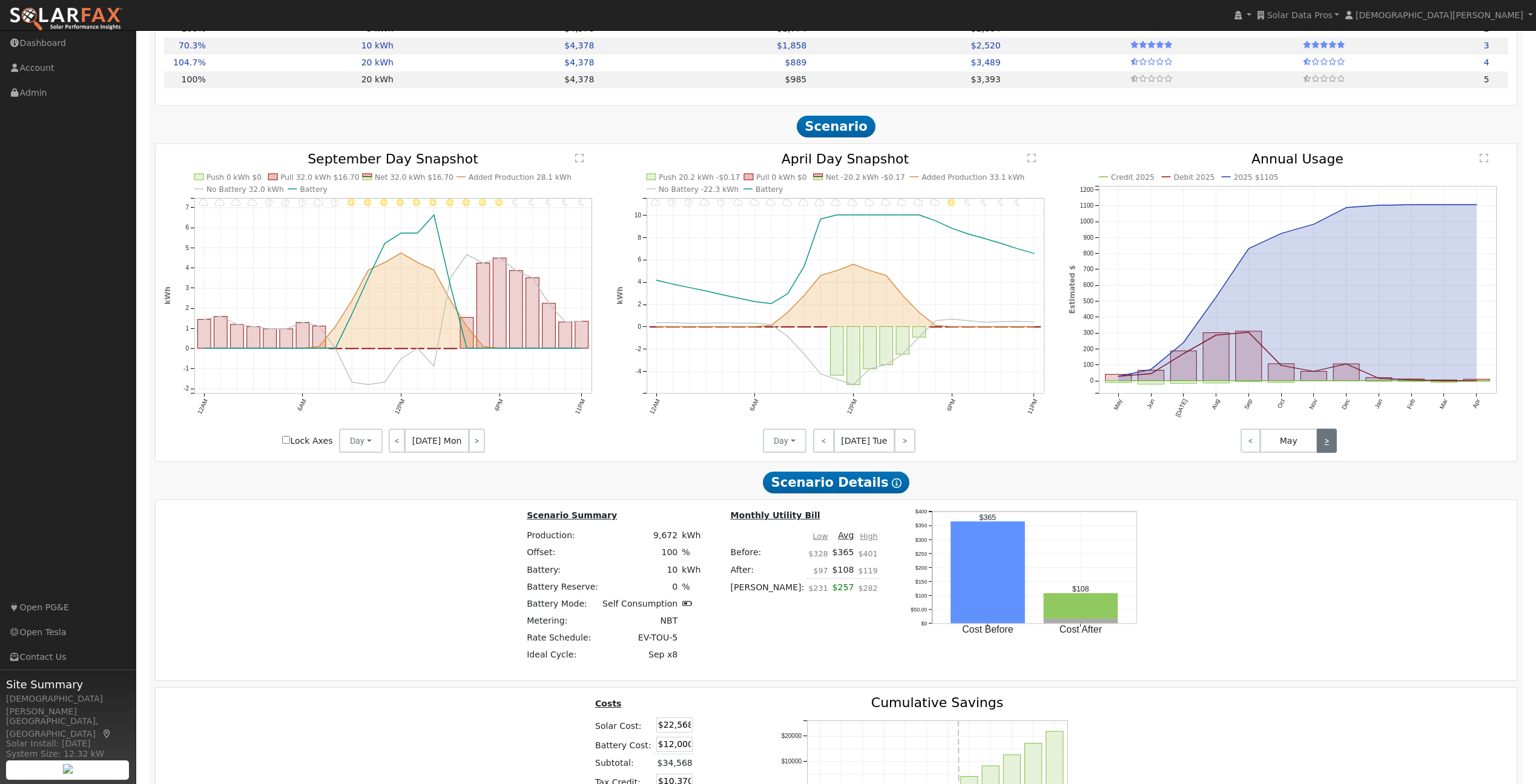
click at [1331, 442] on link ">" at bounding box center [1327, 441] width 20 height 24
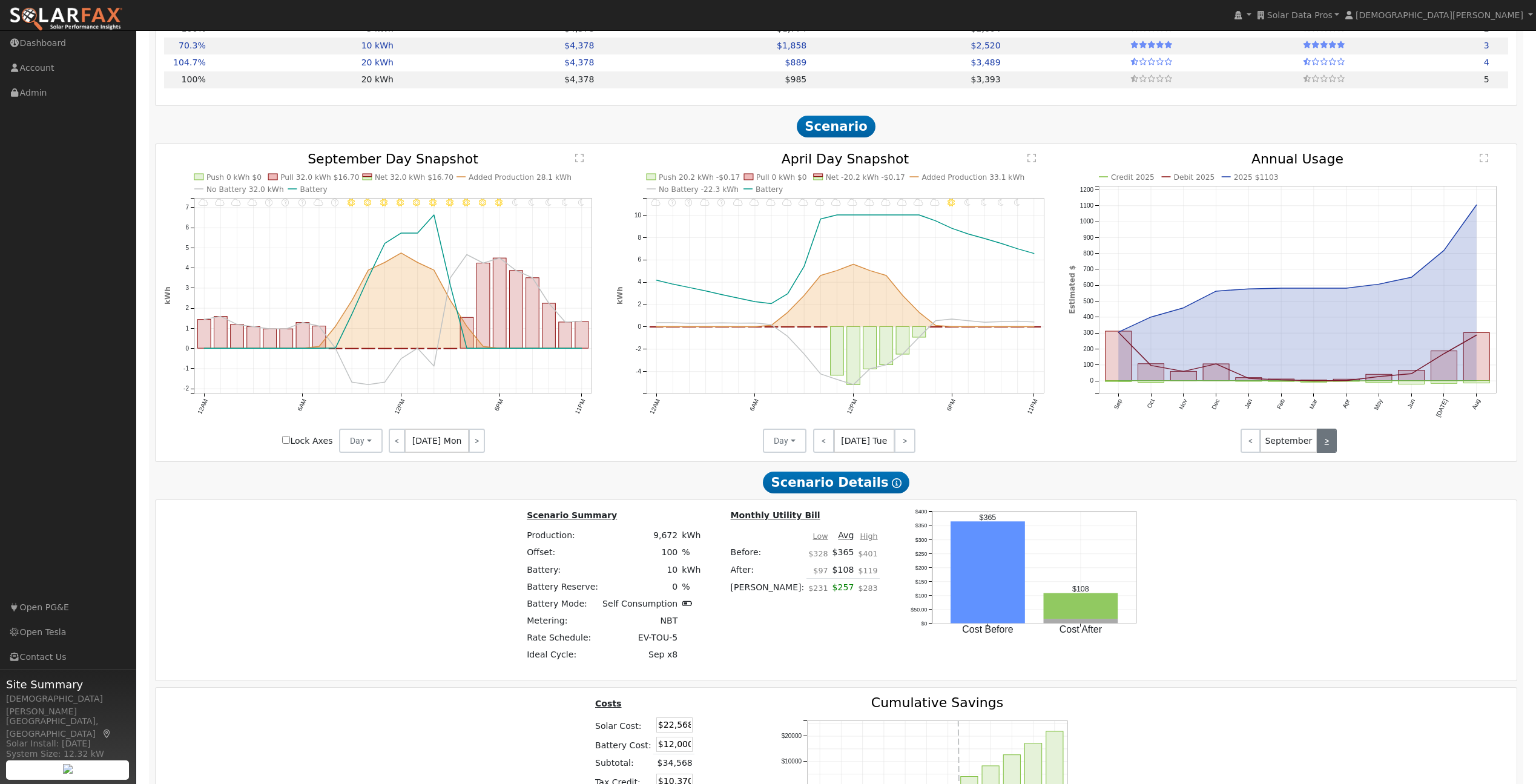
click at [1331, 442] on link ">" at bounding box center [1327, 441] width 20 height 24
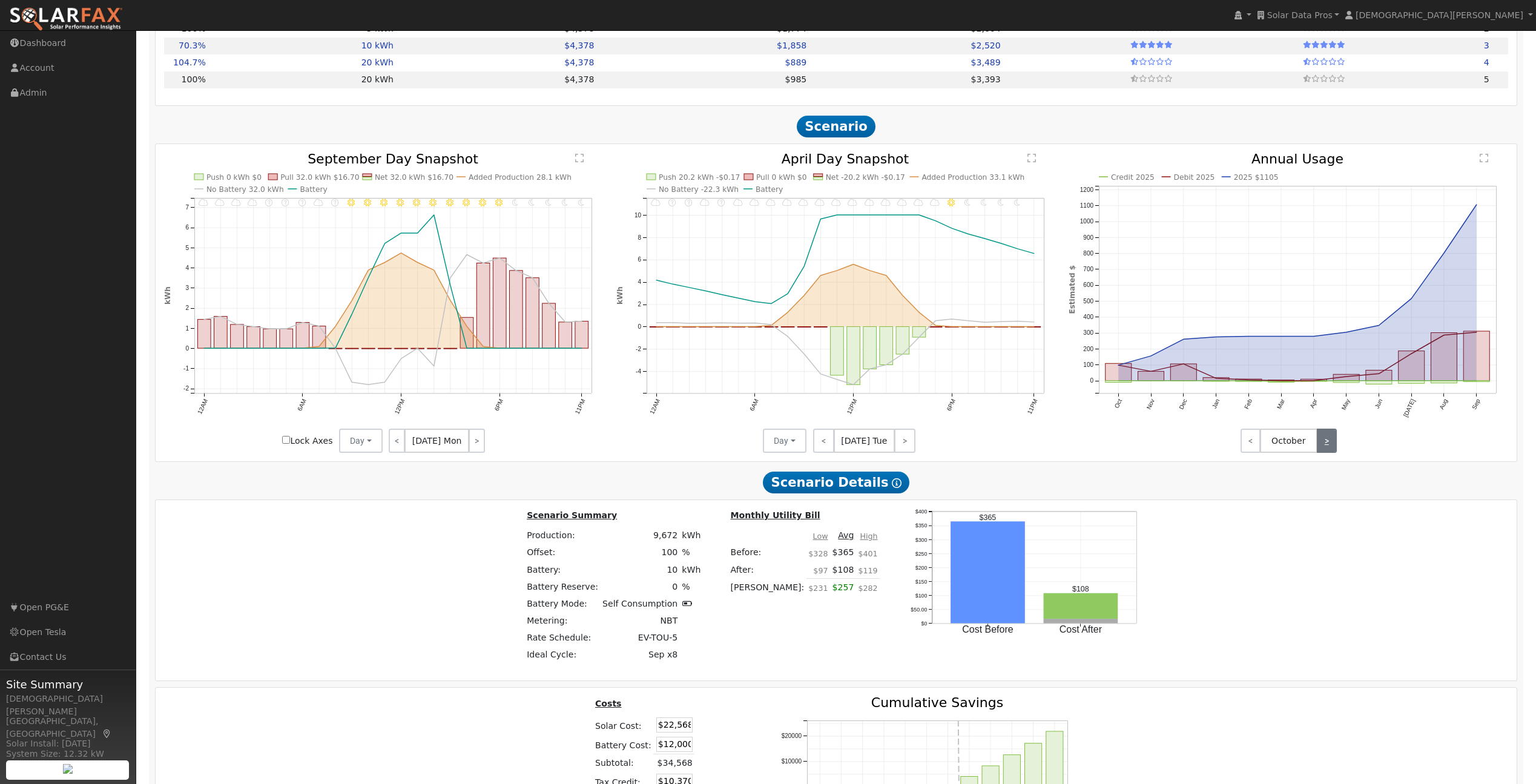
click at [1331, 442] on link ">" at bounding box center [1327, 441] width 20 height 24
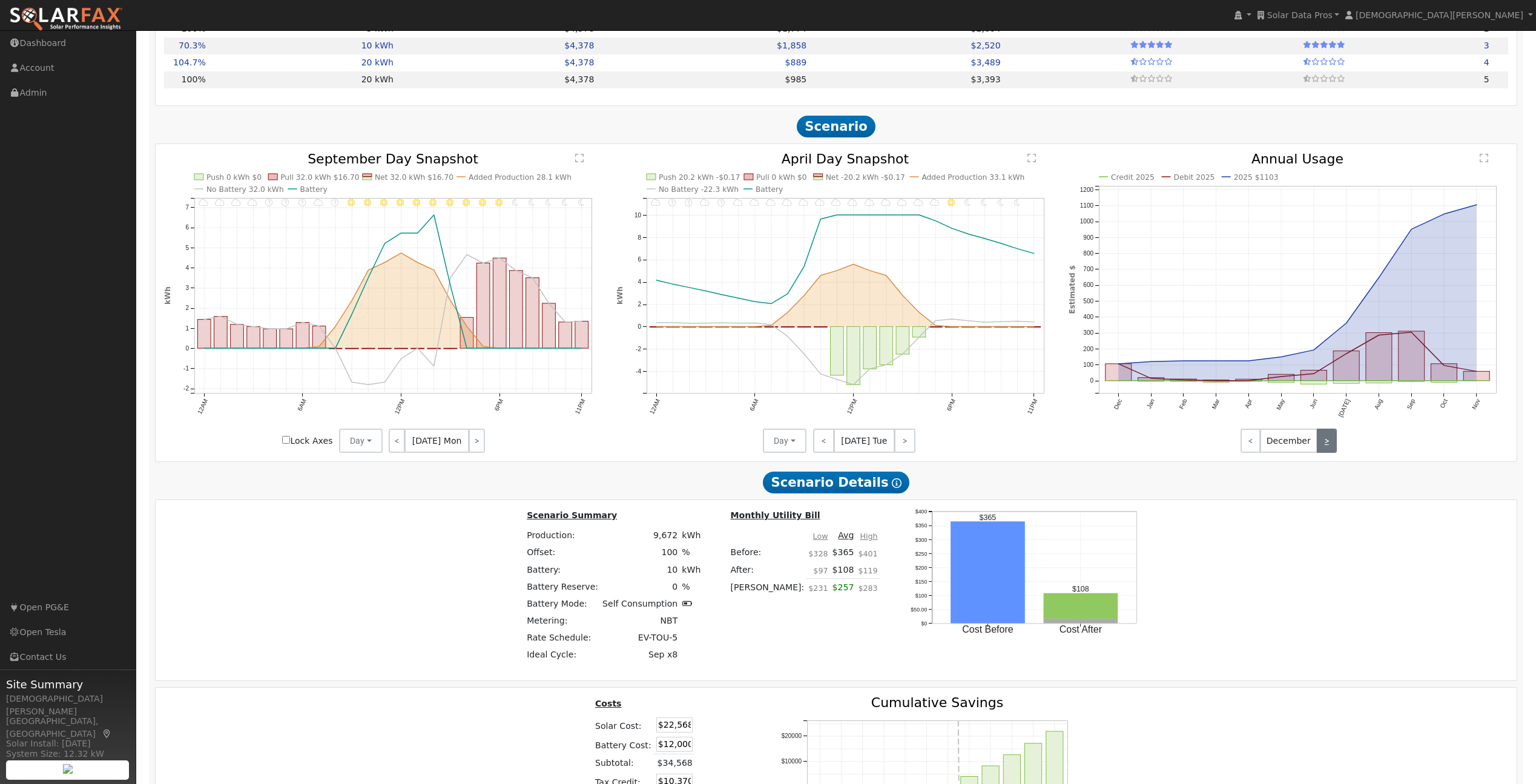
click at [1331, 442] on link ">" at bounding box center [1327, 441] width 20 height 24
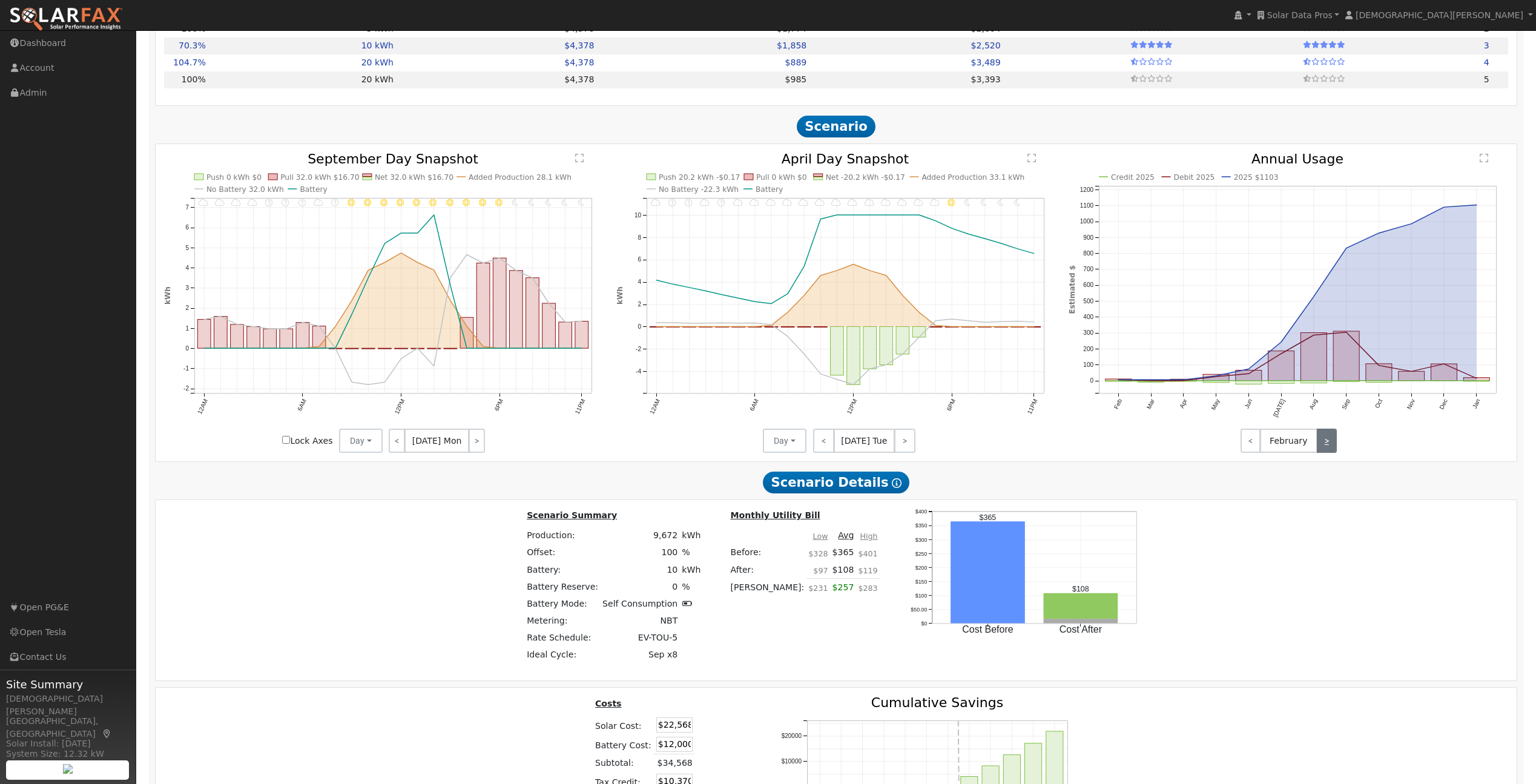
click at [1331, 442] on link ">" at bounding box center [1327, 441] width 20 height 24
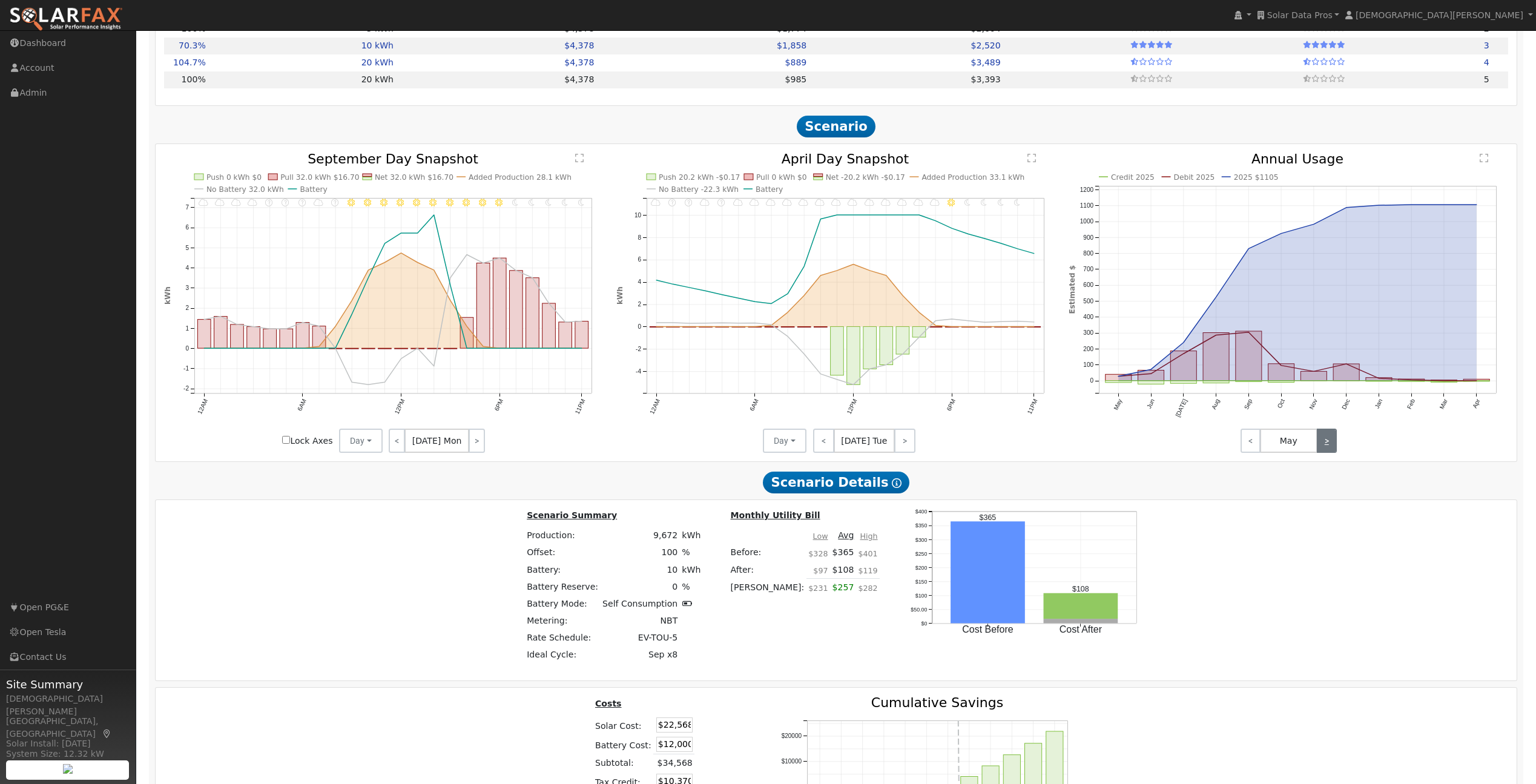
click at [1331, 442] on link ">" at bounding box center [1327, 441] width 20 height 24
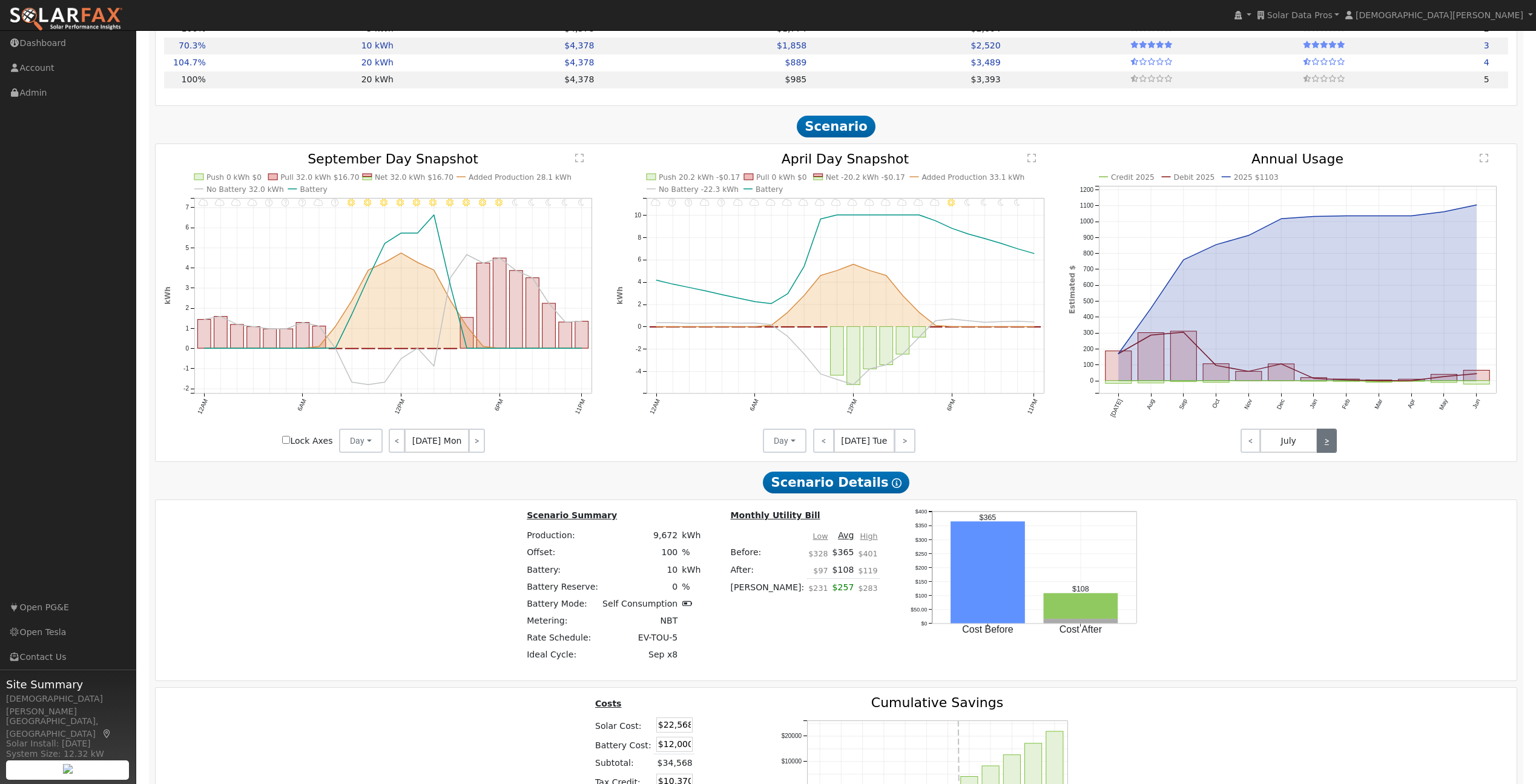
click at [1331, 442] on link ">" at bounding box center [1327, 441] width 20 height 24
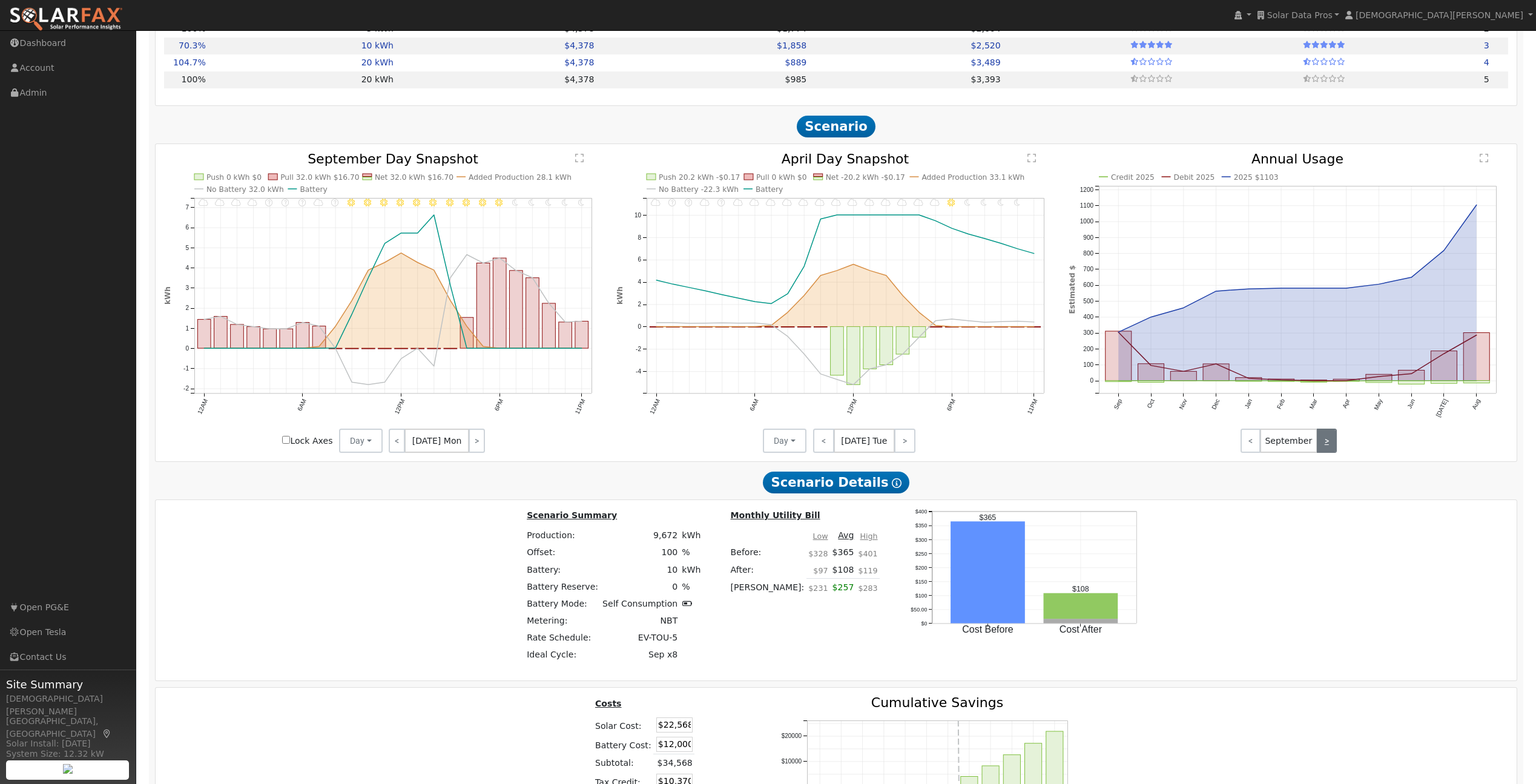
click at [1331, 442] on link ">" at bounding box center [1327, 441] width 20 height 24
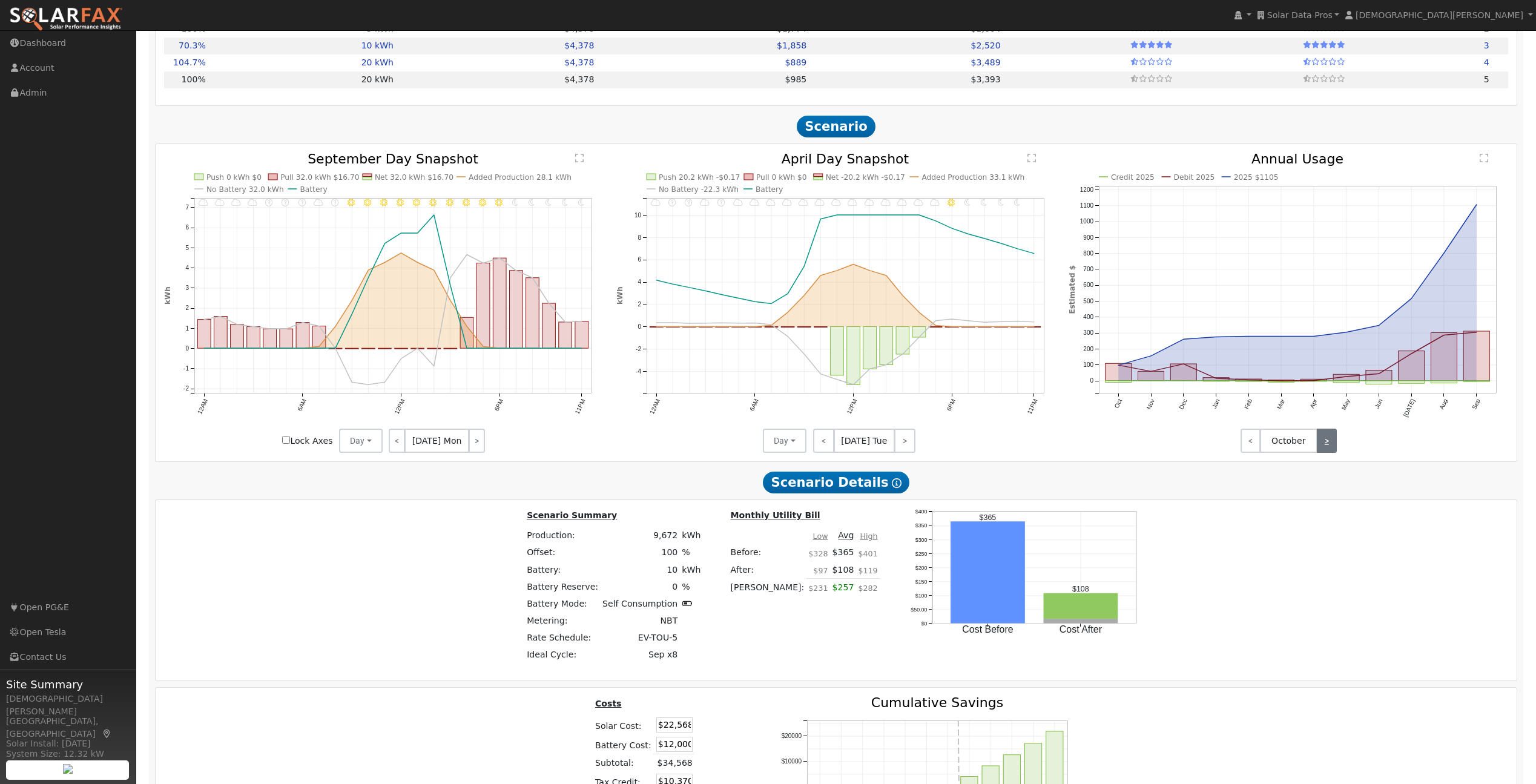
click at [1331, 442] on link ">" at bounding box center [1327, 441] width 20 height 24
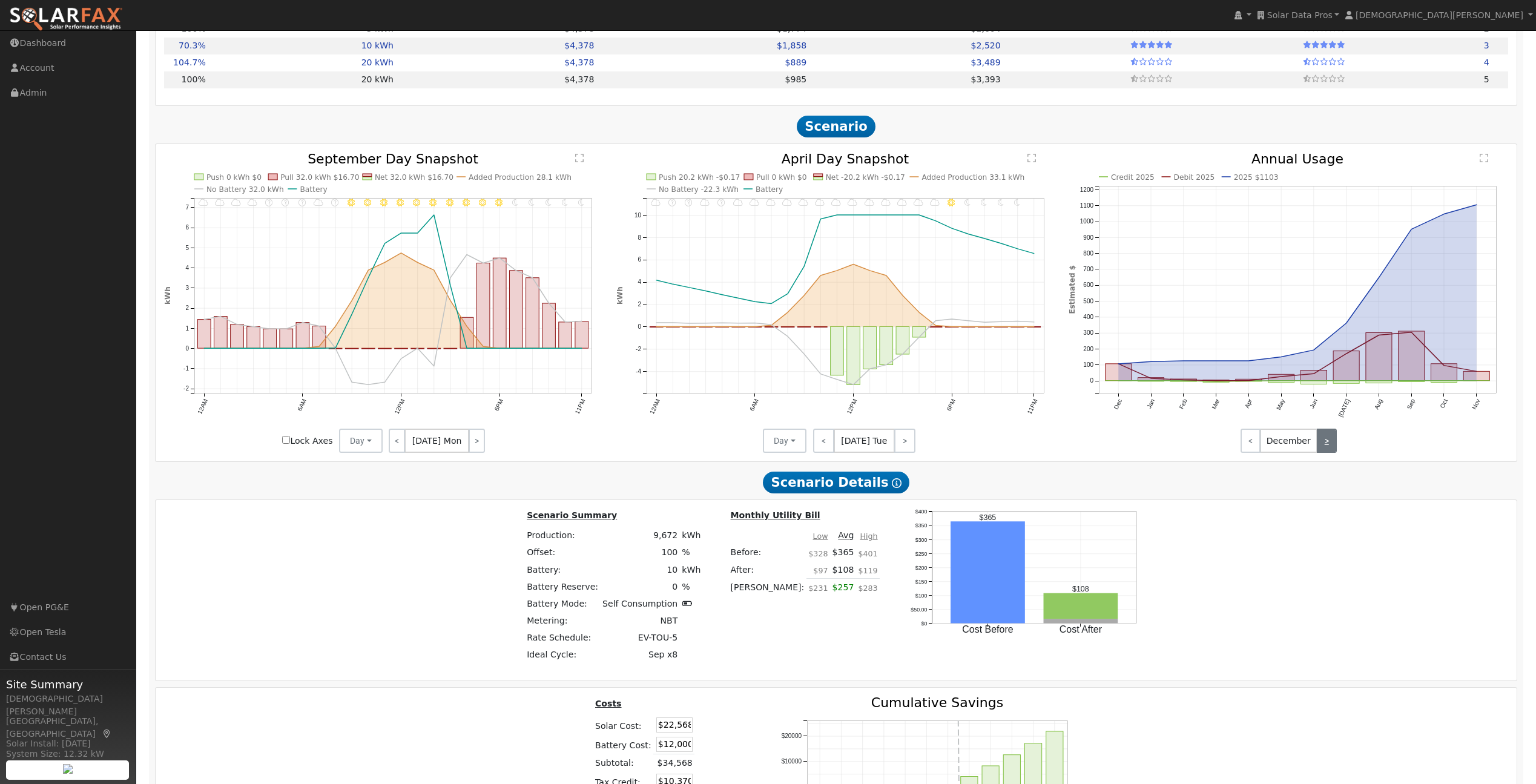
click at [1331, 442] on link ">" at bounding box center [1327, 441] width 20 height 24
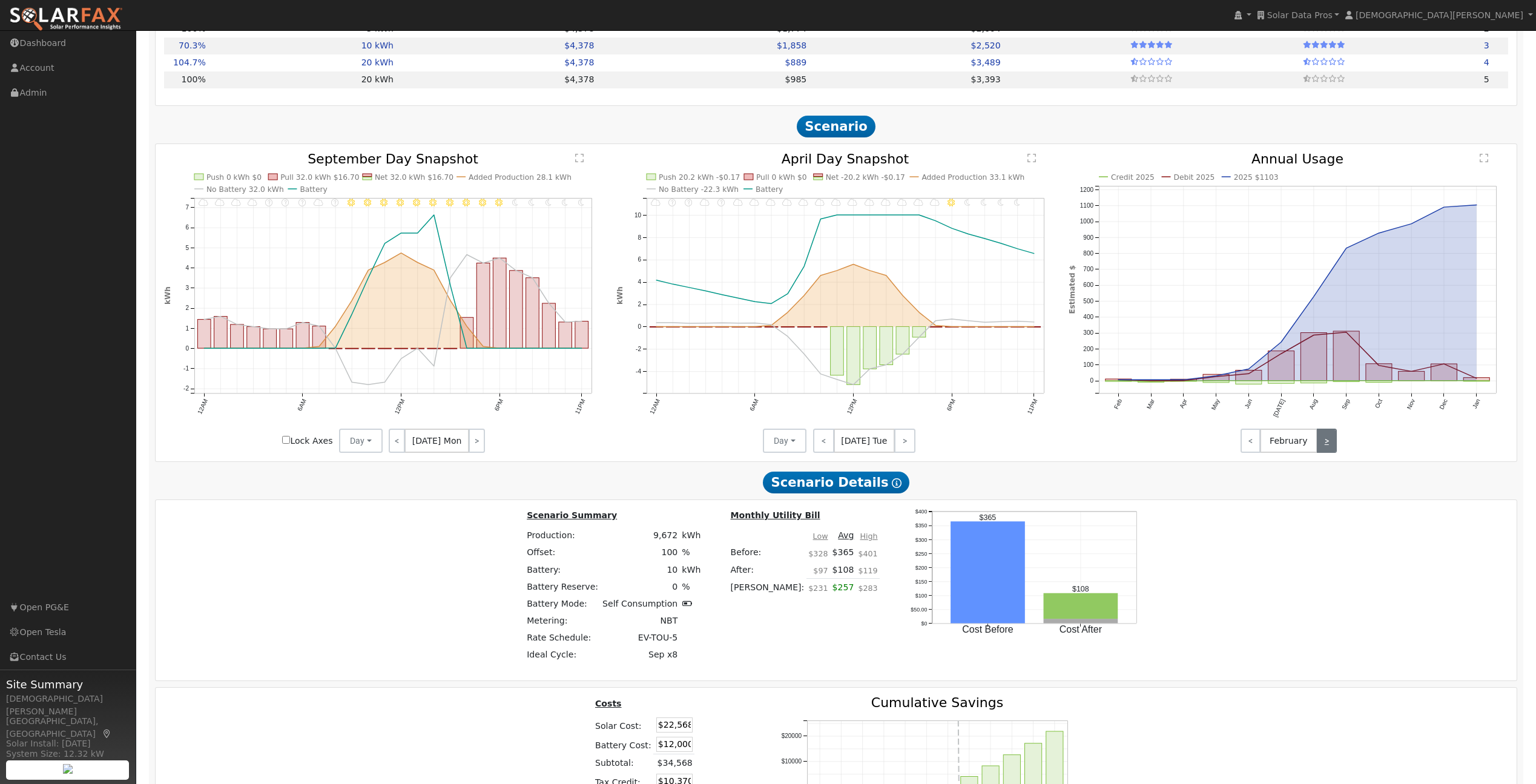
click at [1331, 447] on link ">" at bounding box center [1327, 441] width 20 height 24
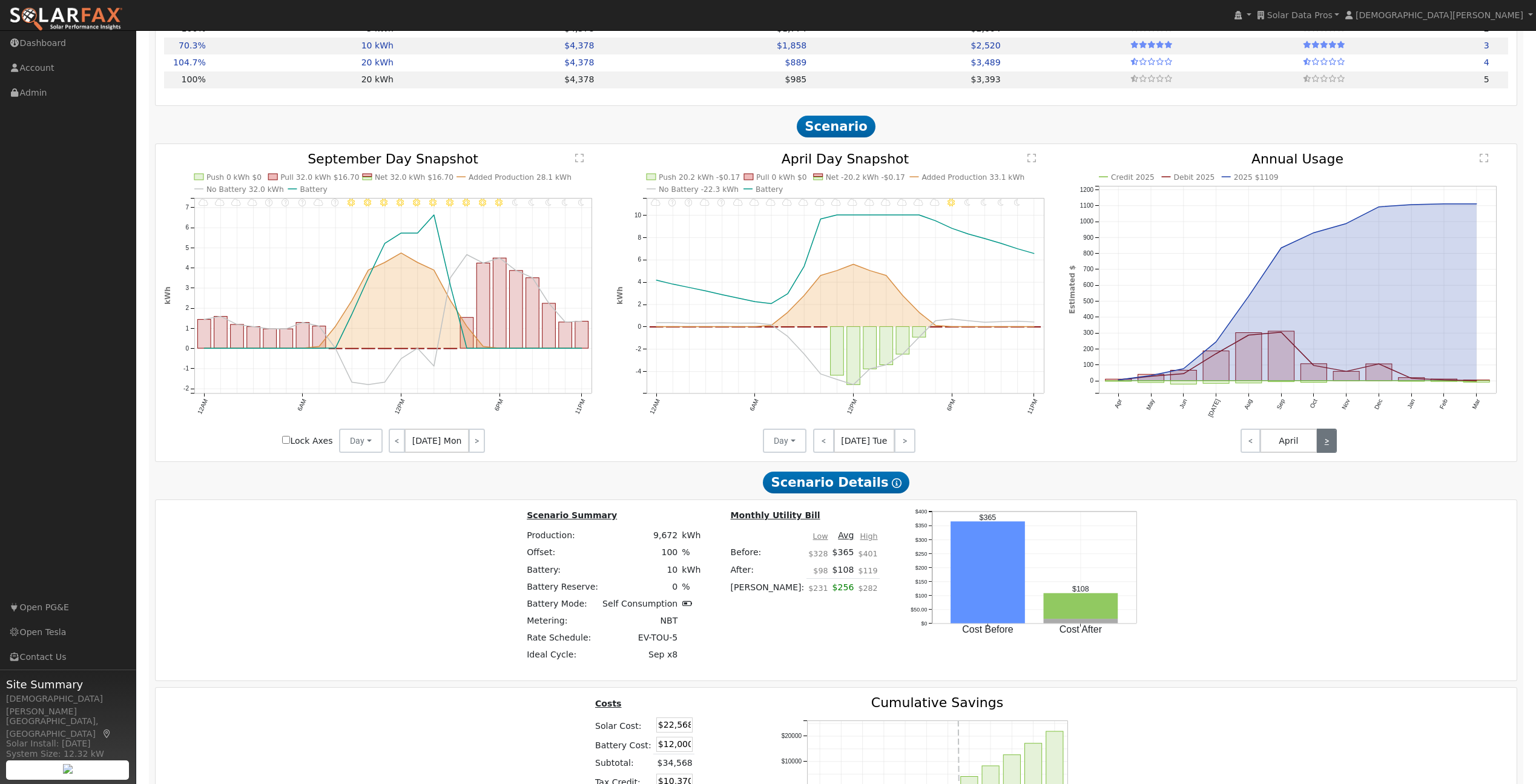
click at [1331, 447] on link ">" at bounding box center [1327, 441] width 20 height 24
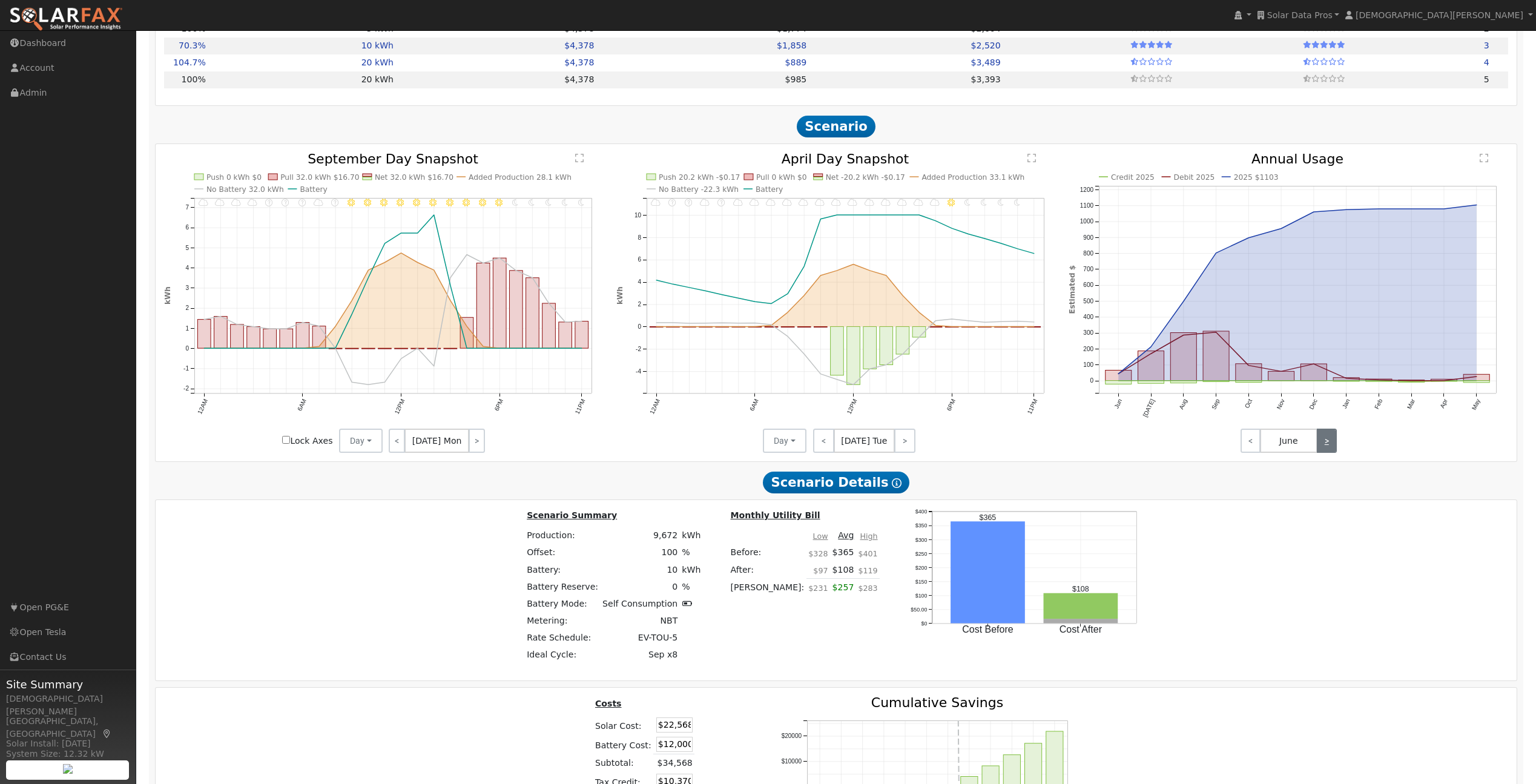
click at [1331, 447] on link ">" at bounding box center [1327, 441] width 20 height 24
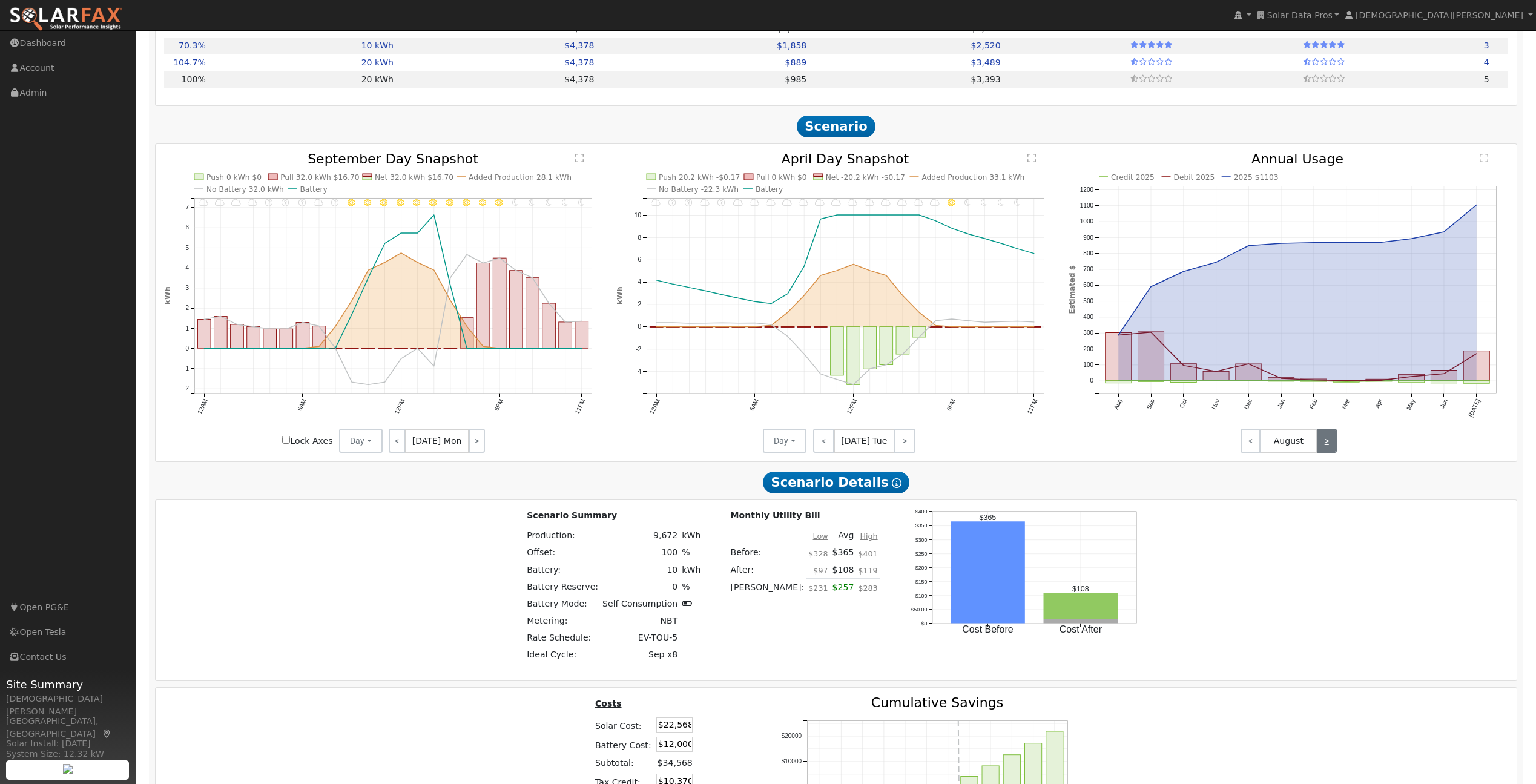
click at [1331, 447] on link ">" at bounding box center [1327, 441] width 20 height 24
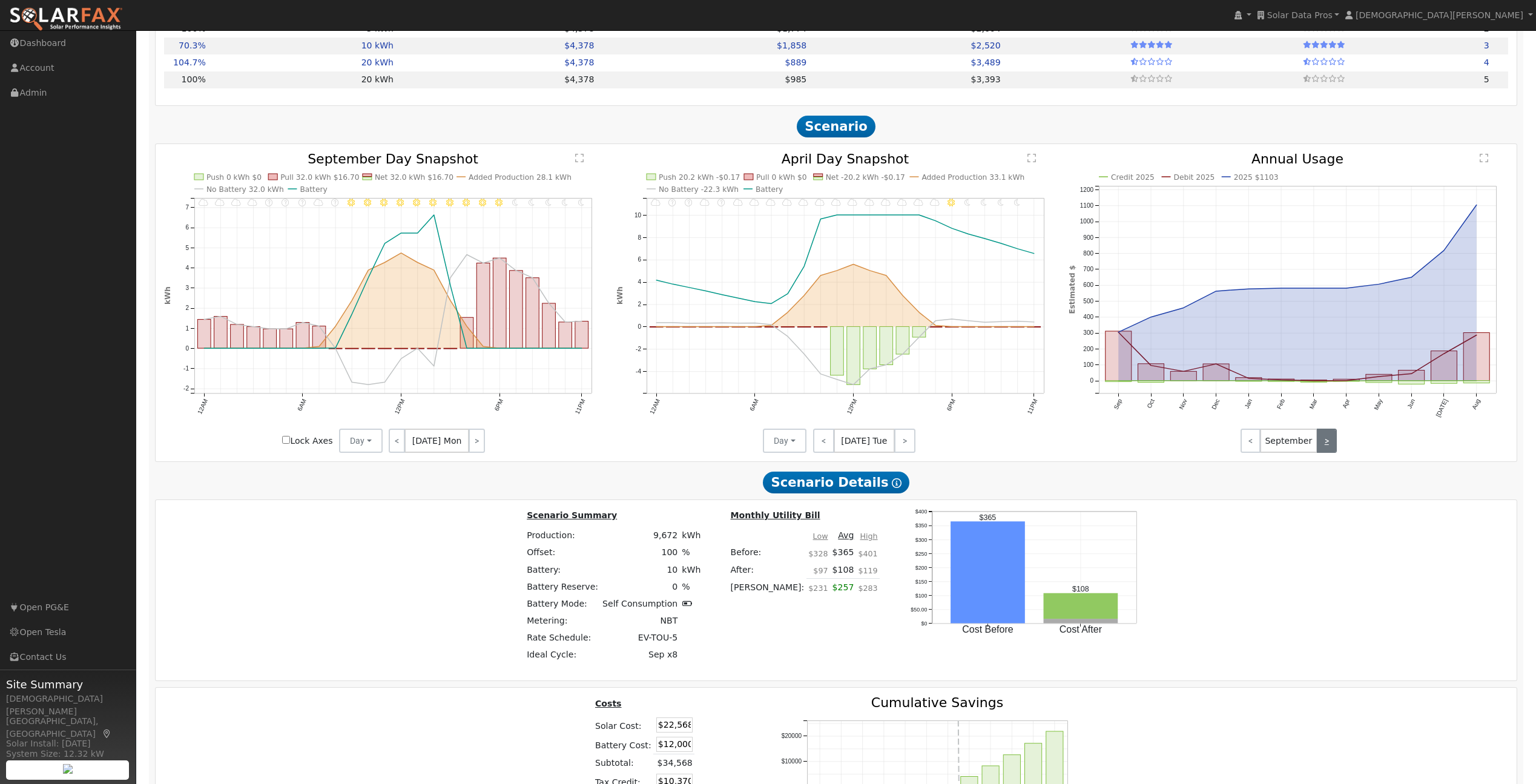
click at [1326, 444] on link ">" at bounding box center [1327, 441] width 20 height 24
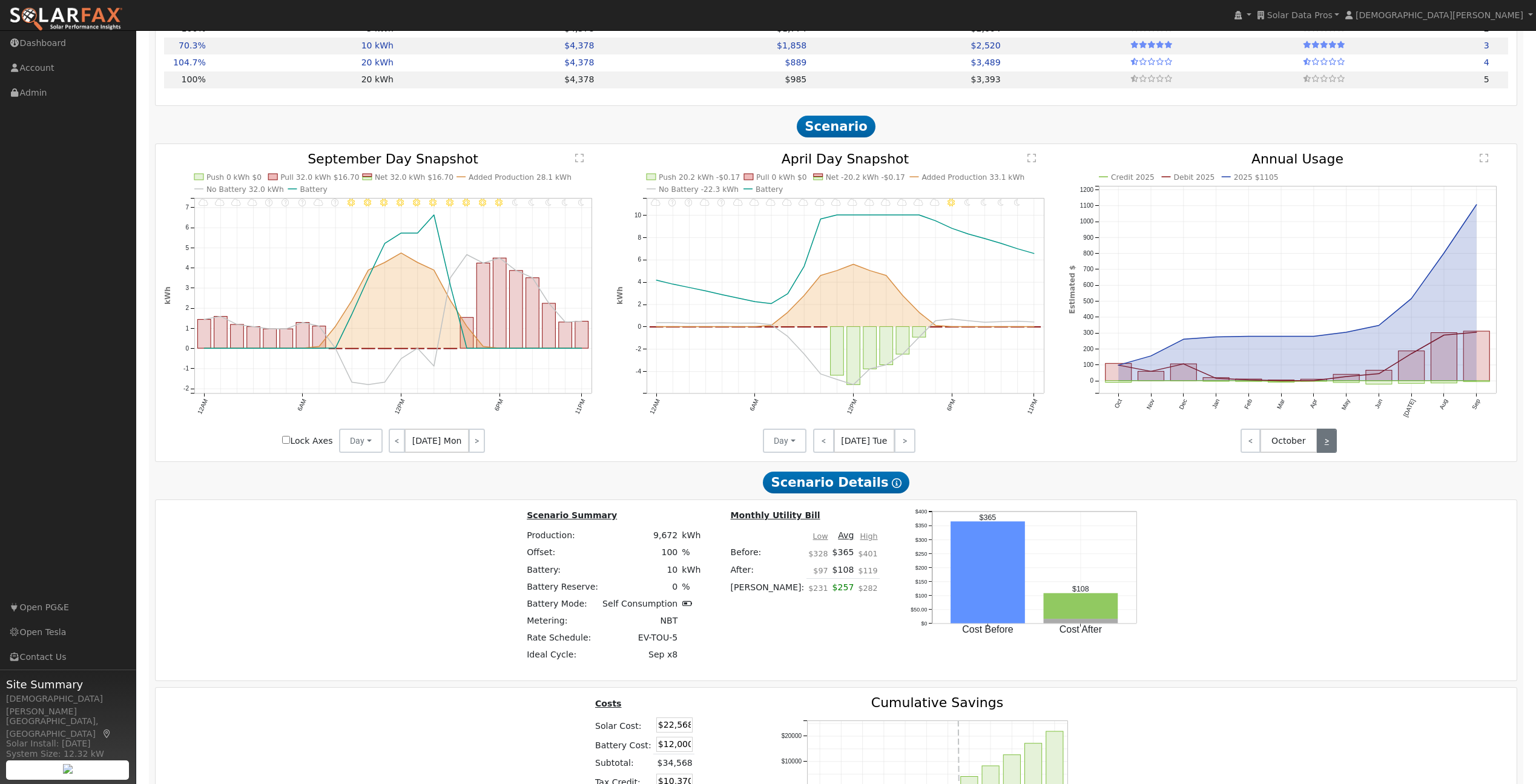
click at [1326, 444] on link ">" at bounding box center [1327, 441] width 20 height 24
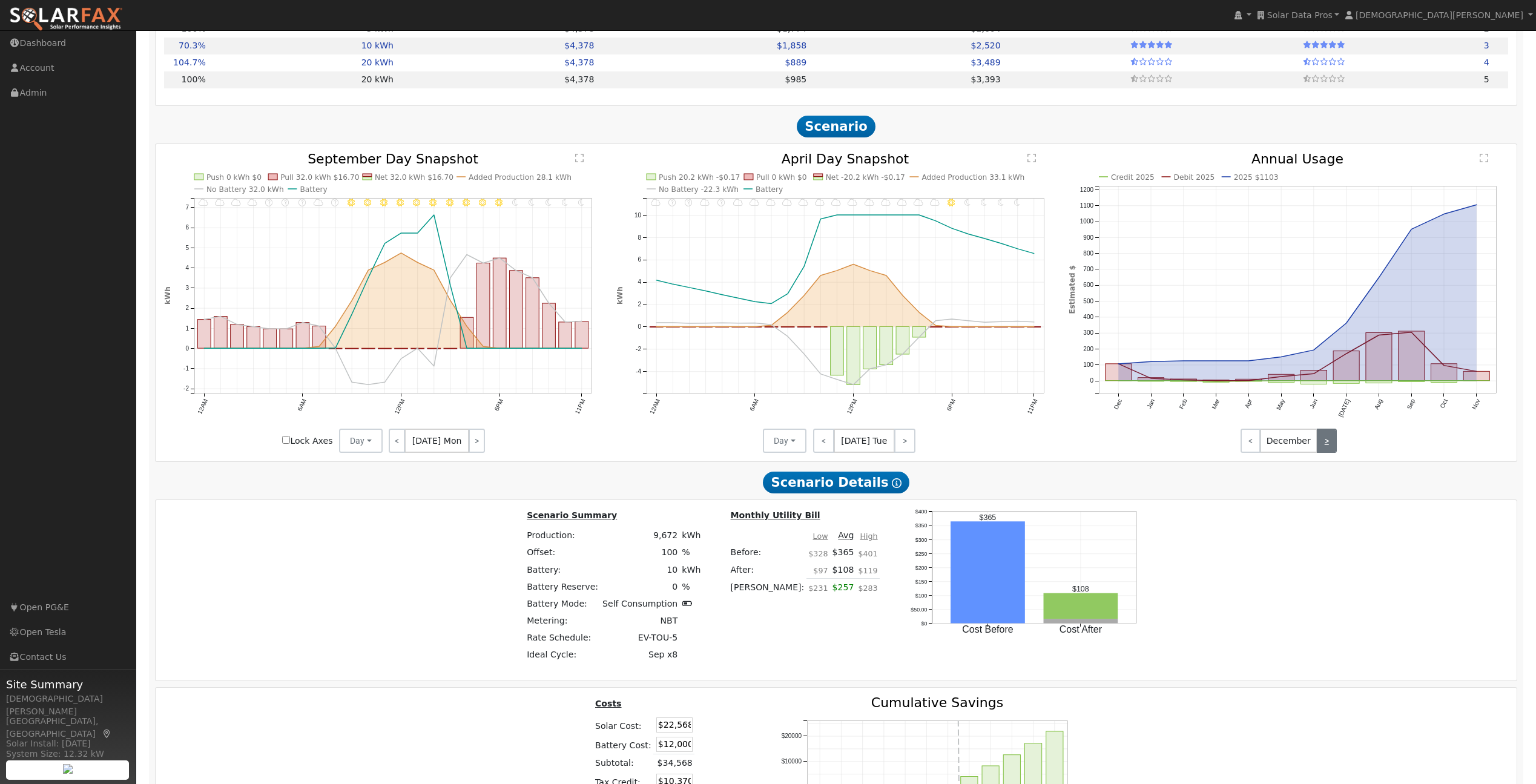
click at [1326, 444] on link ">" at bounding box center [1327, 441] width 20 height 24
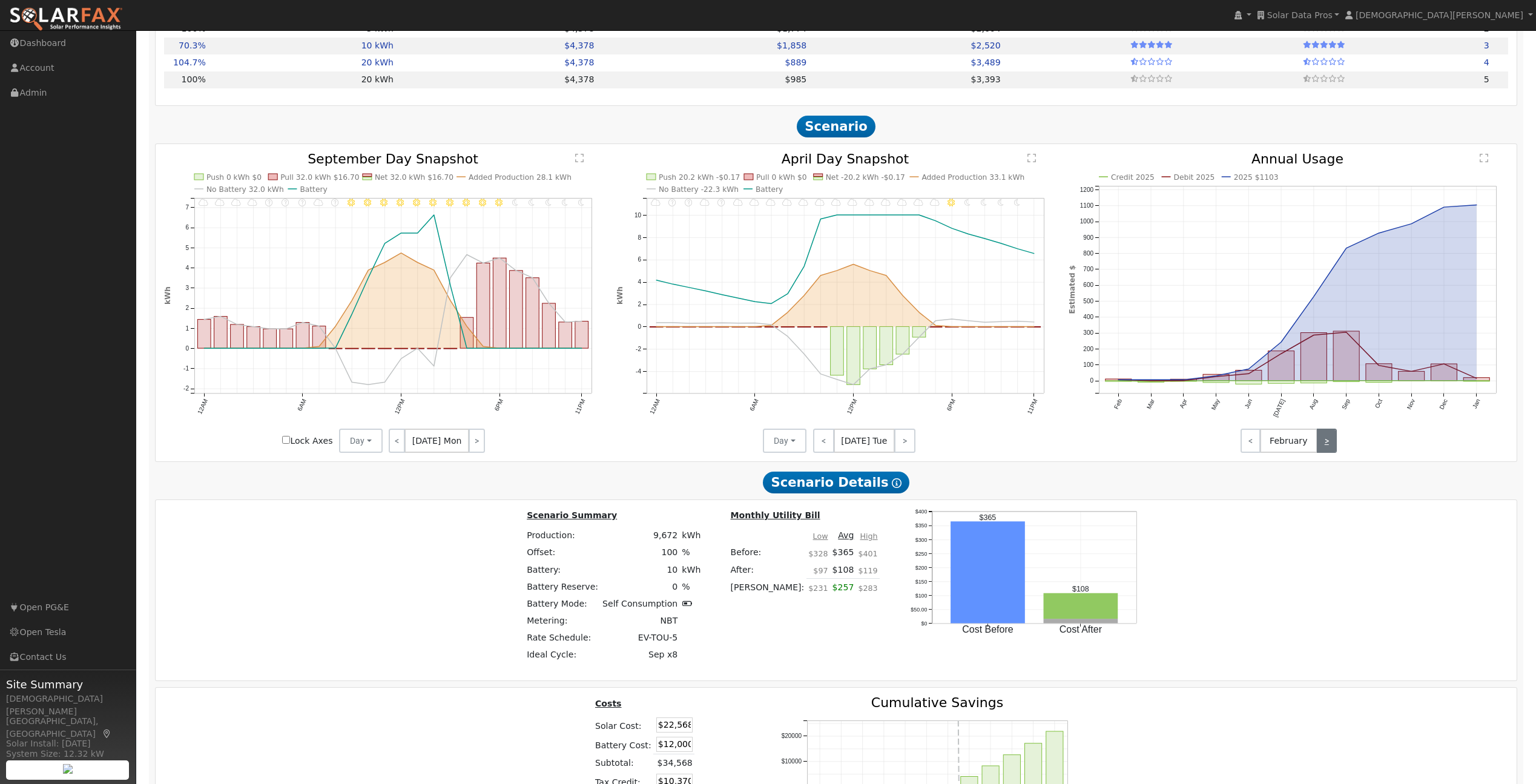
click at [1326, 444] on link ">" at bounding box center [1327, 441] width 20 height 24
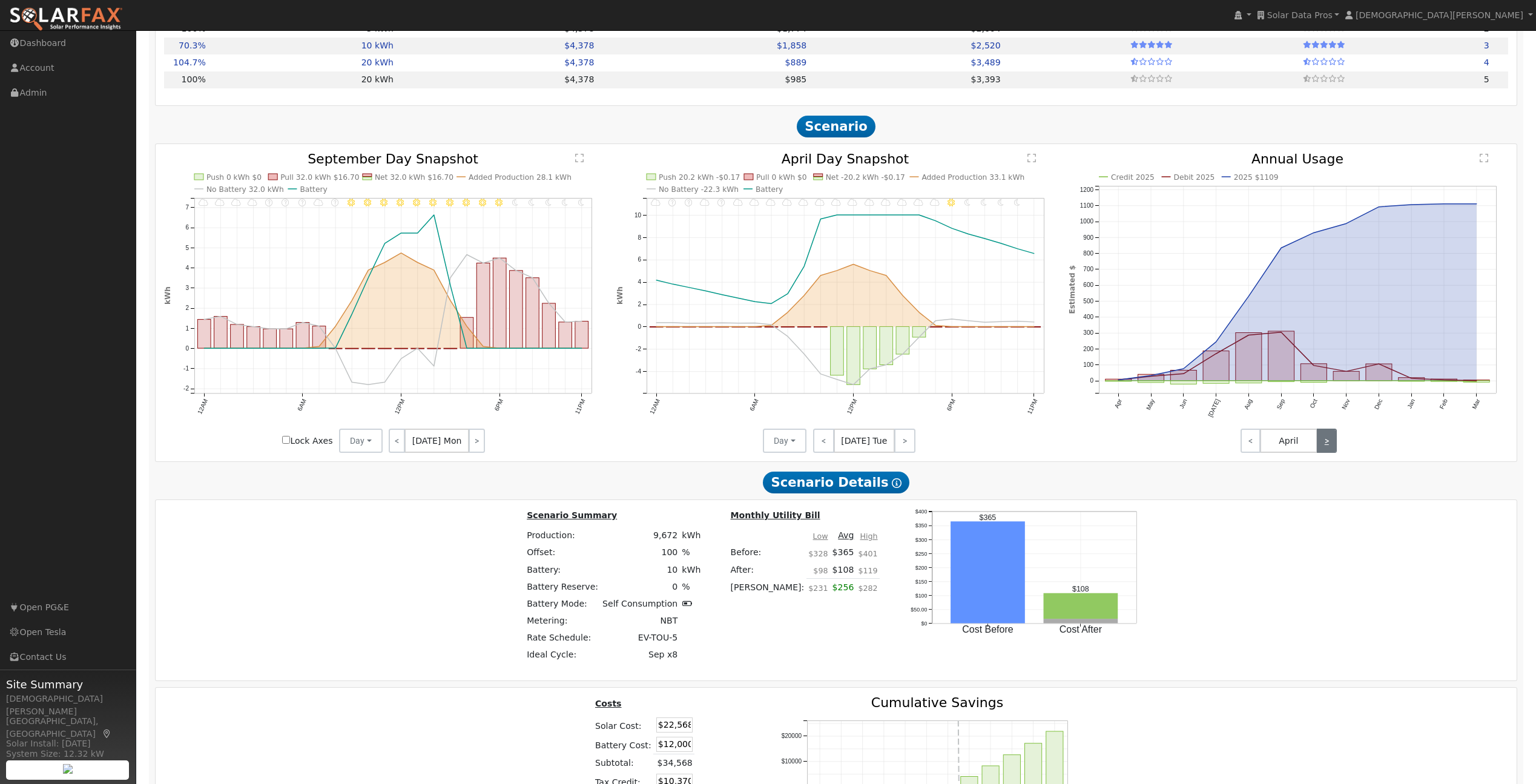
click at [1326, 444] on link ">" at bounding box center [1327, 441] width 20 height 24
click at [1249, 446] on link "<" at bounding box center [1251, 441] width 20 height 24
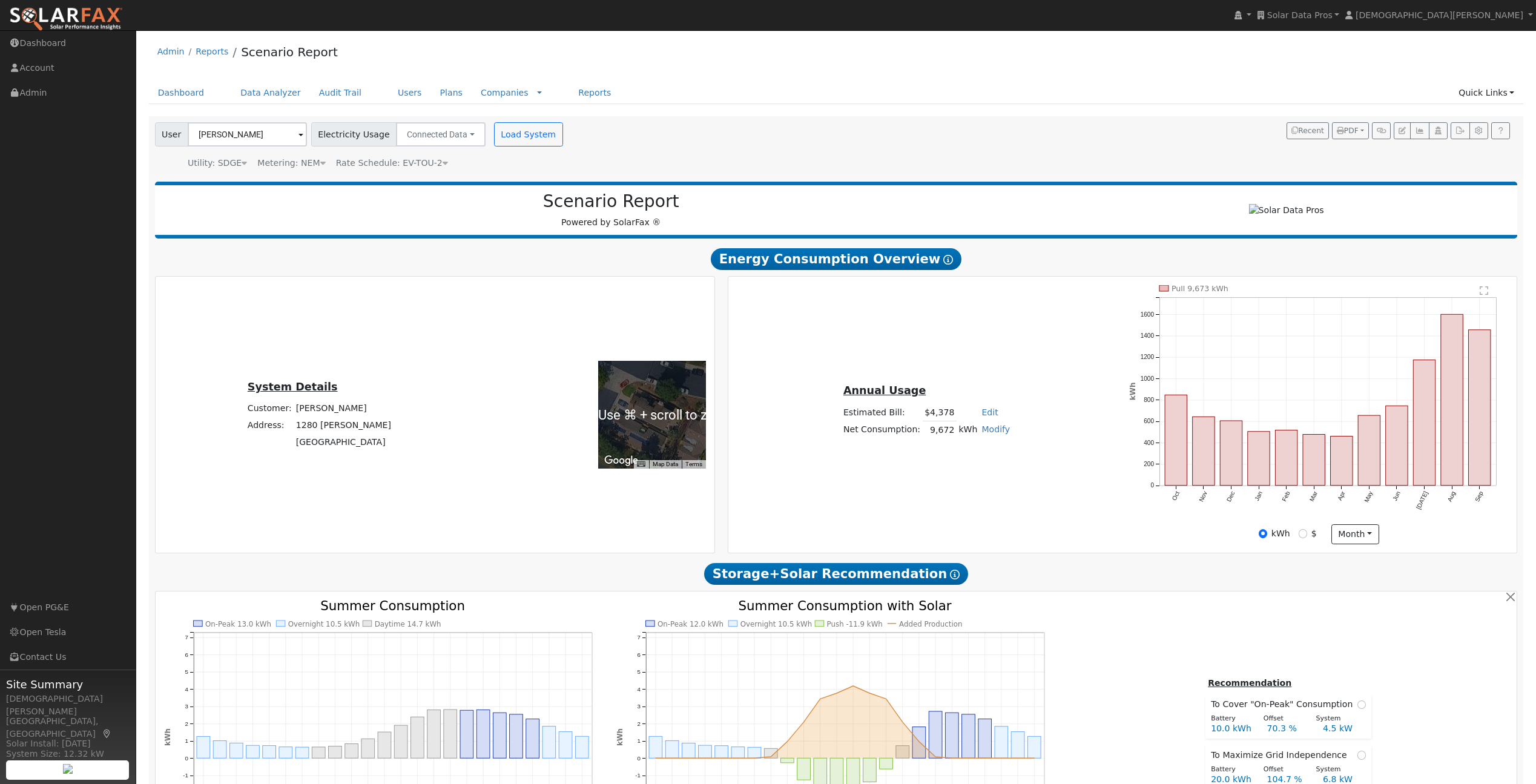
scroll to position [1637, 0]
